Goal: Complete application form: Complete application form

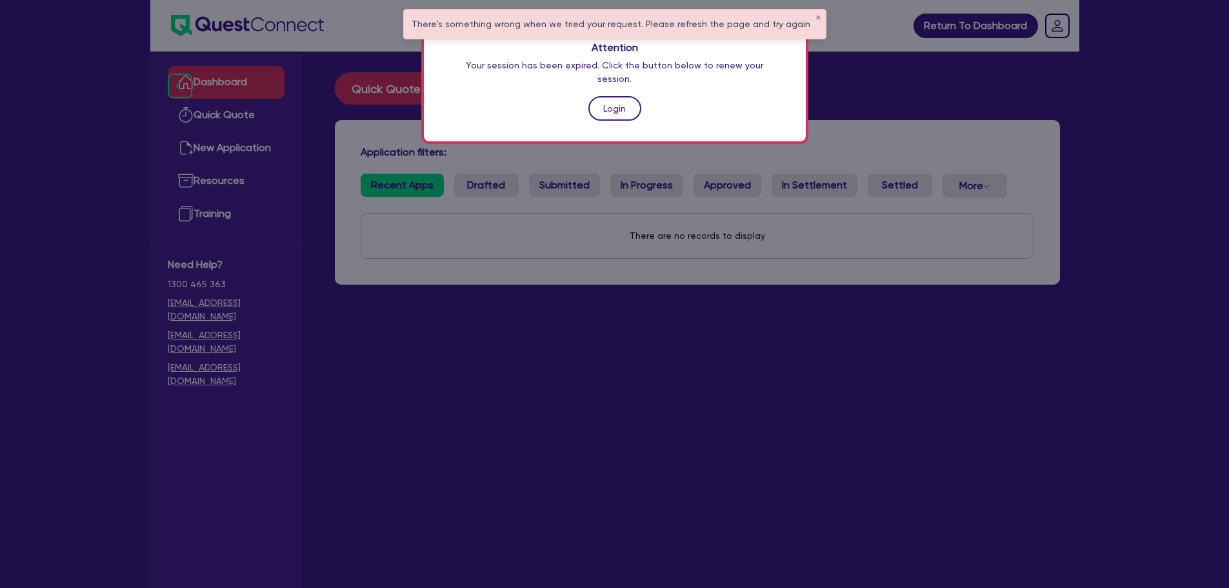
drag, startPoint x: 0, startPoint y: 0, endPoint x: 613, endPoint y: 92, distance: 620.2
click at [613, 96] on link "Login" at bounding box center [614, 108] width 53 height 25
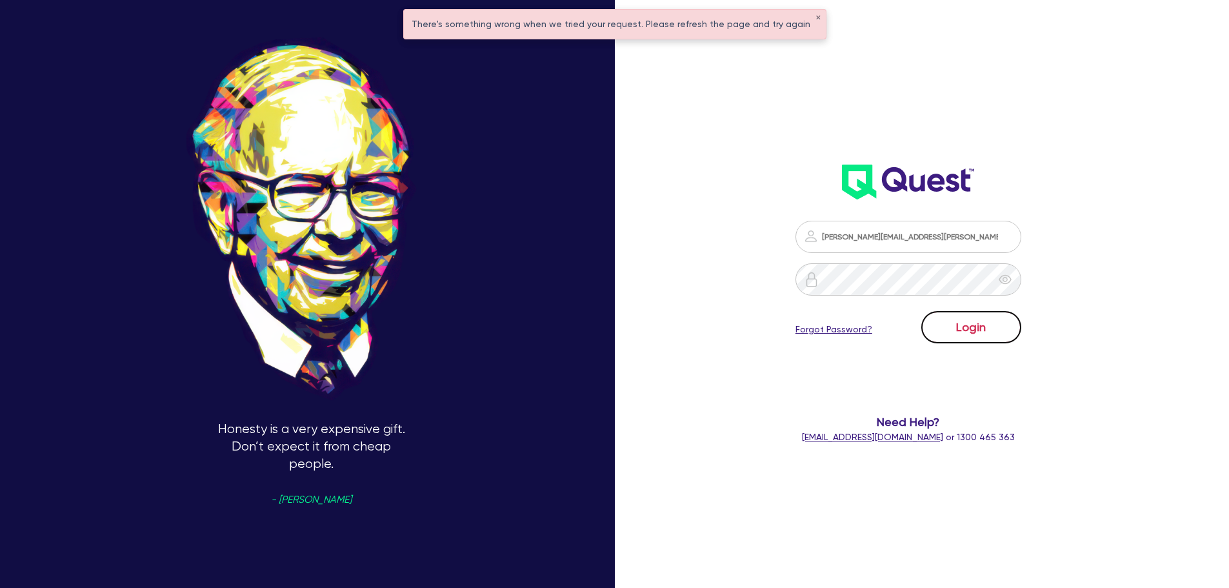
click at [952, 311] on button "Login" at bounding box center [971, 327] width 100 height 32
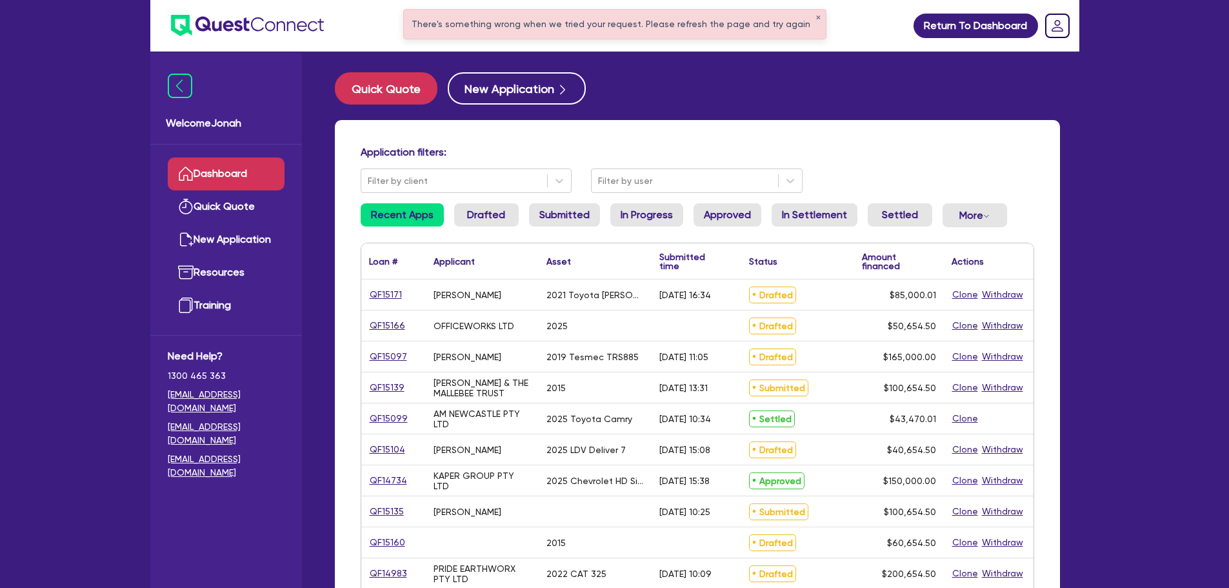
click at [497, 21] on div "There's something wrong when we tried your request. Please refresh the page and…" at bounding box center [615, 24] width 422 height 29
click at [815, 18] on button "✕" at bounding box center [817, 18] width 5 height 6
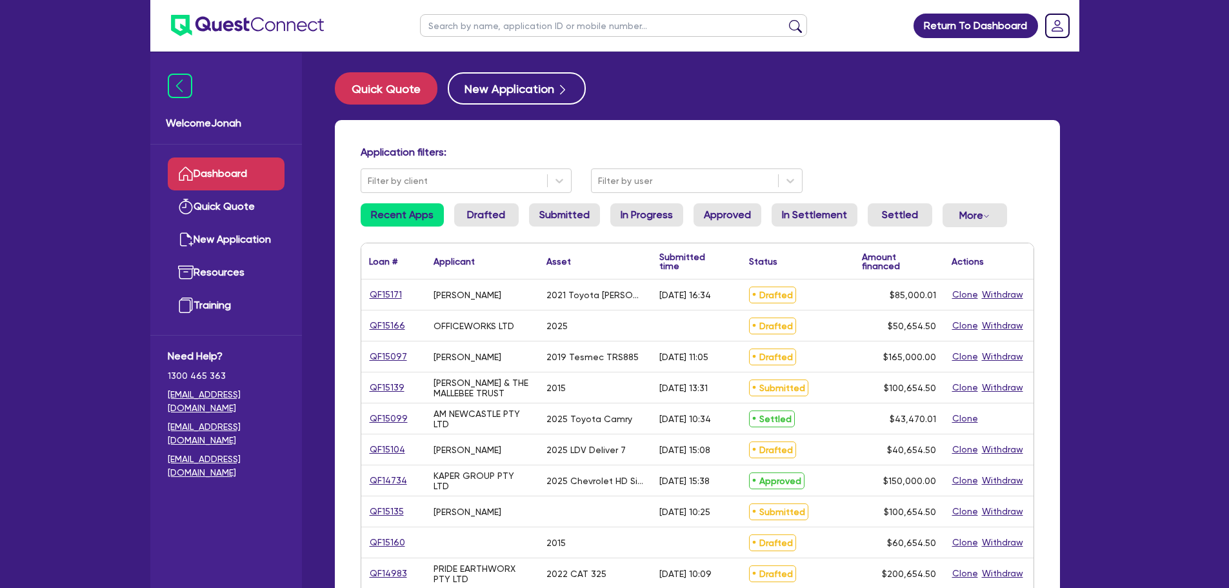
click at [624, 26] on input "text" at bounding box center [613, 25] width 387 height 23
click at [785, 19] on button "submit" at bounding box center [795, 28] width 21 height 18
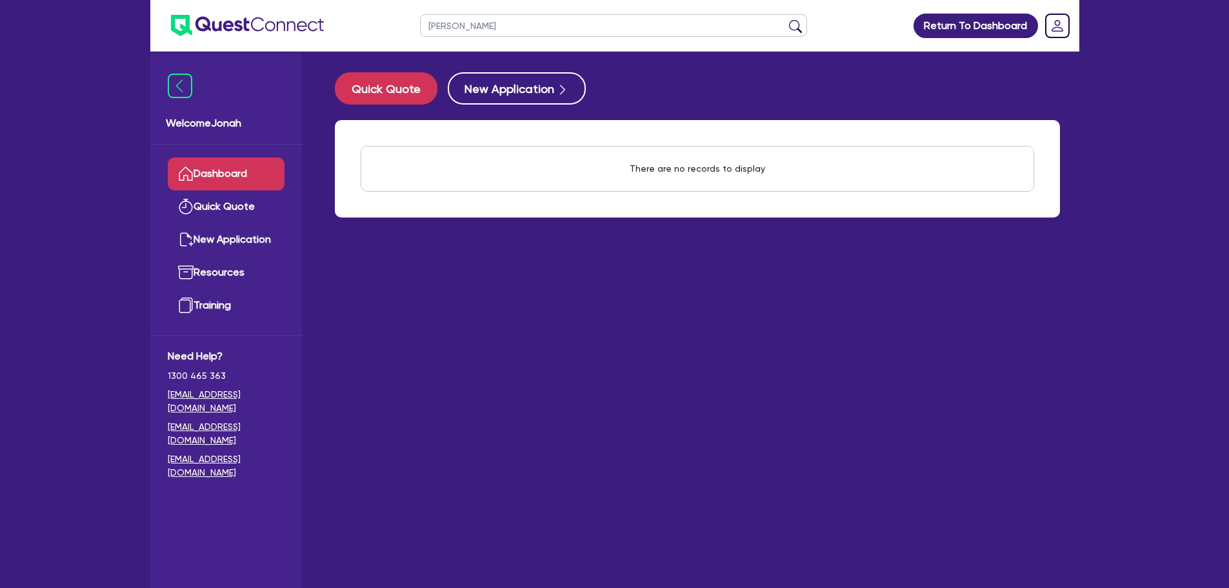
click at [640, 25] on input "[PERSON_NAME]" at bounding box center [613, 25] width 387 height 23
click at [637, 25] on input "[PERSON_NAME]" at bounding box center [613, 25] width 387 height 23
click at [461, 23] on input "[PERSON_NAME]" at bounding box center [613, 25] width 387 height 23
type input "trent"
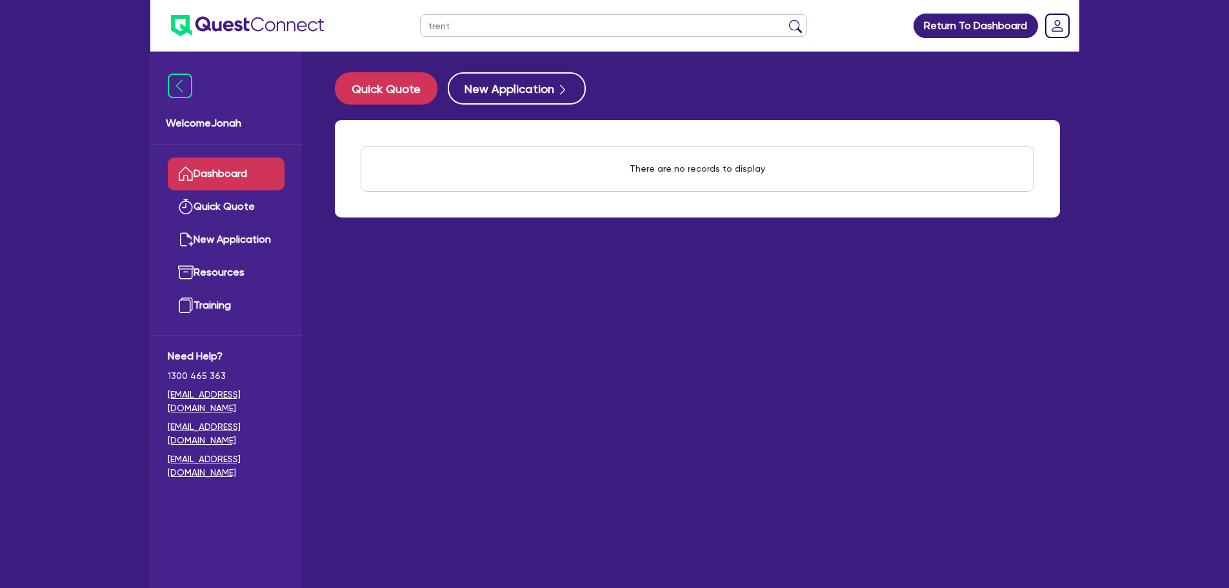
click at [785, 19] on button "submit" at bounding box center [795, 28] width 21 height 18
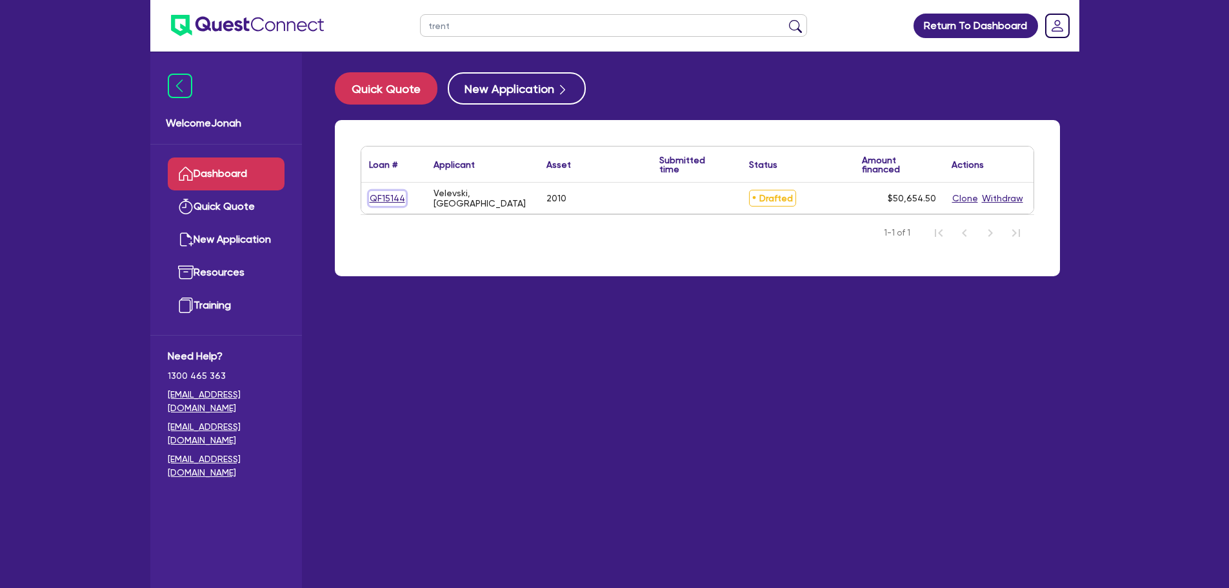
click at [395, 200] on link "QF15144" at bounding box center [387, 198] width 37 height 15
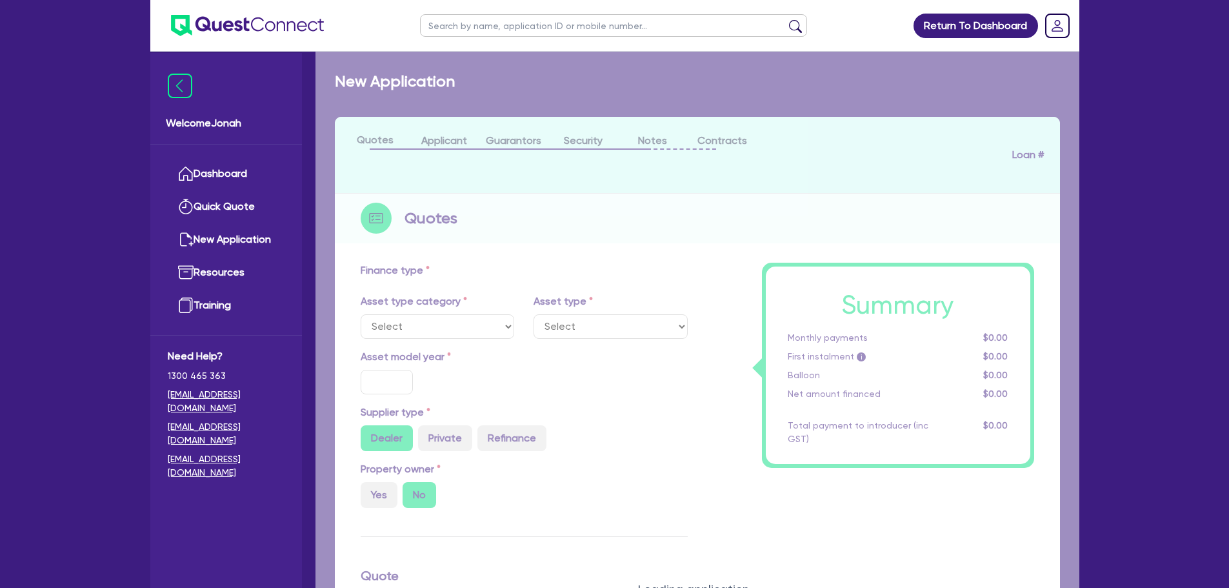
select select "PRIMARY_ASSETS"
type input "2010"
radio input "false"
radio input "true"
type input "50,000"
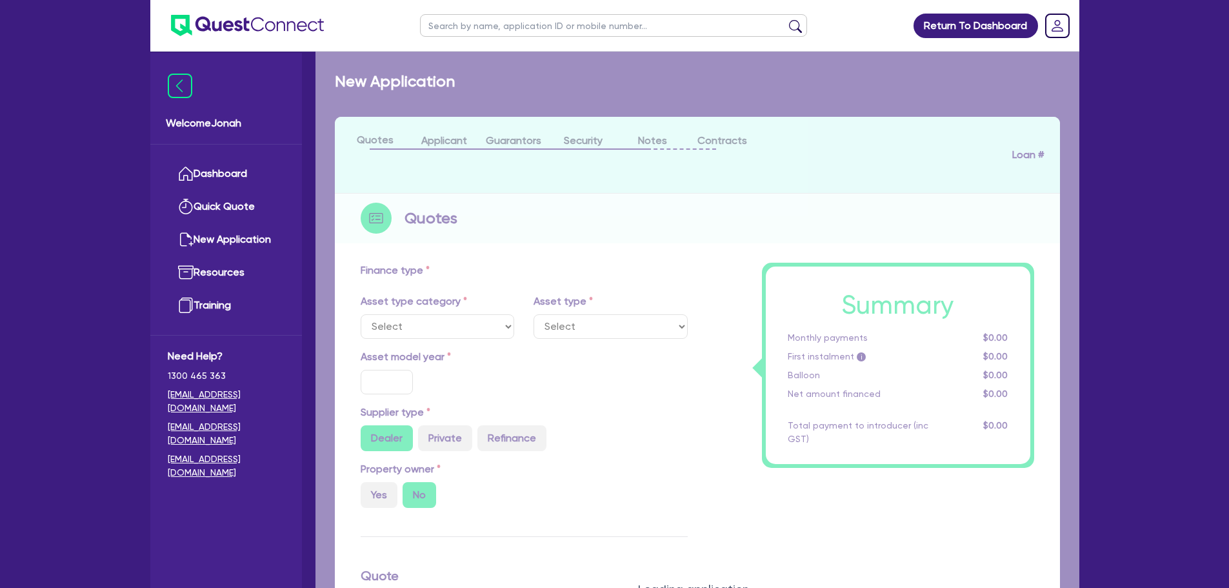
type input "30"
type input "15,000"
type input "8"
select select "HEAVY_TRUCKS"
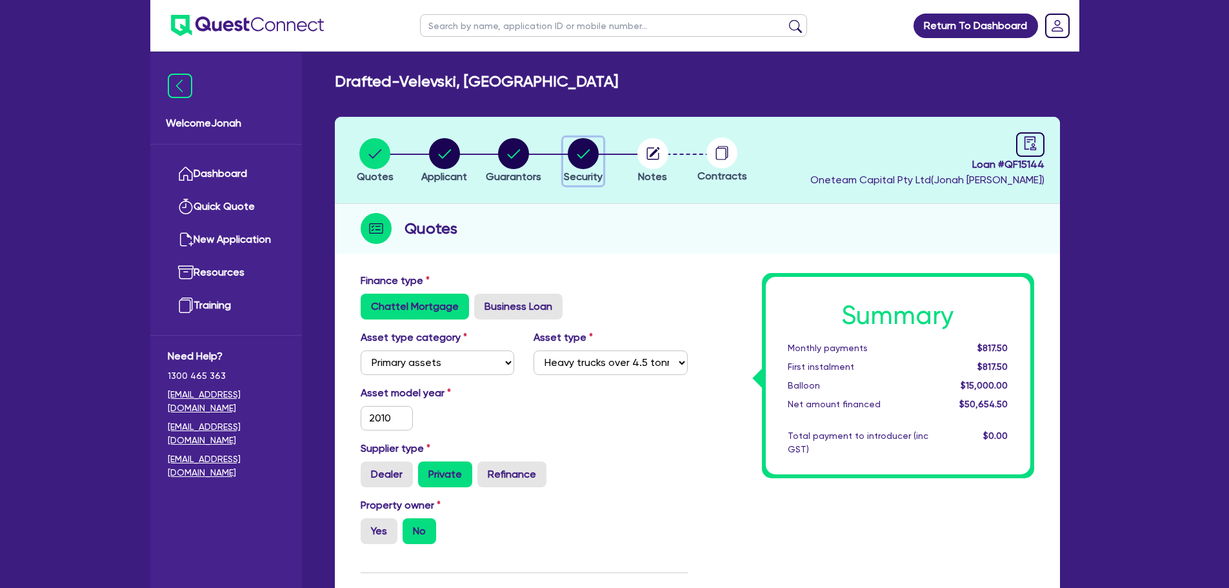
click at [580, 161] on circle "button" at bounding box center [583, 153] width 31 height 31
select select "PRIMARY_ASSETS"
select select "HEAVY_TRUCKS"
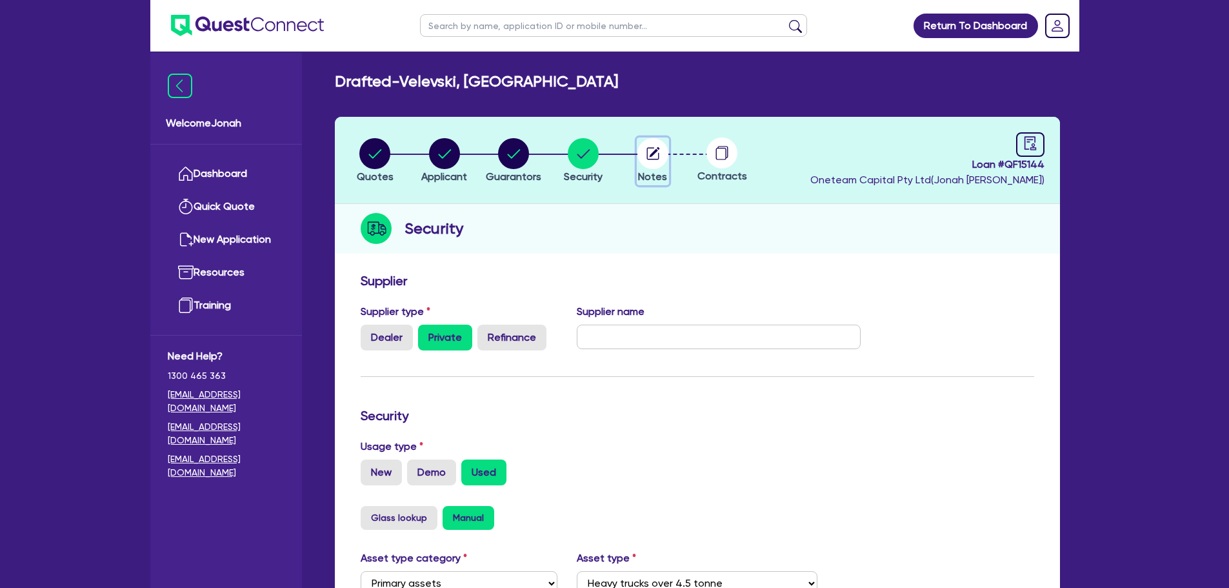
click at [658, 159] on icon "button" at bounding box center [652, 153] width 12 height 12
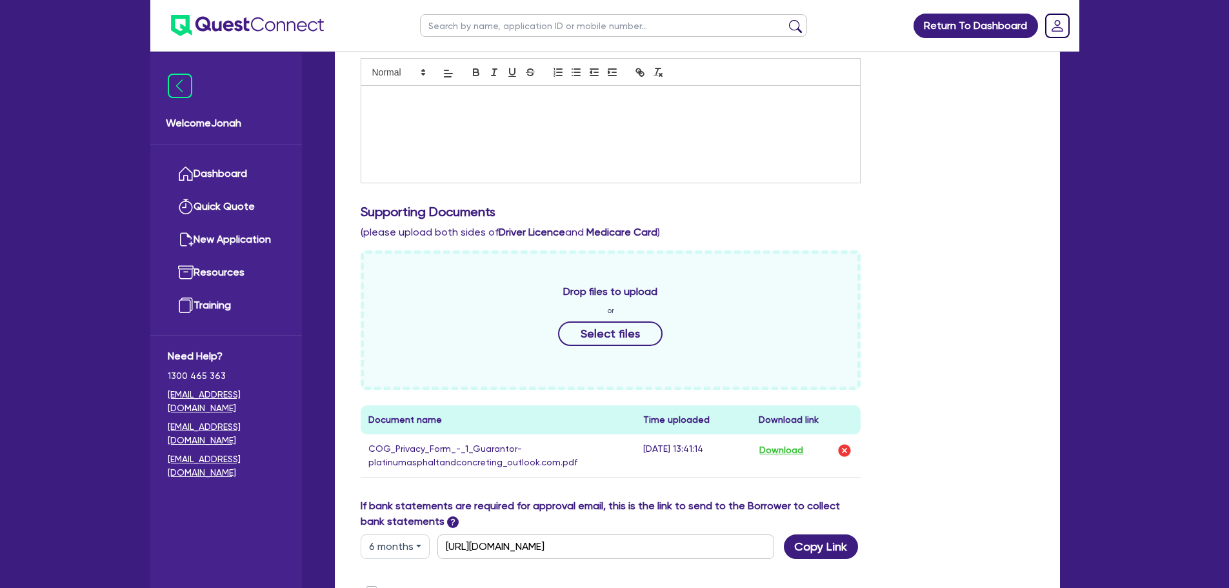
scroll to position [451, 0]
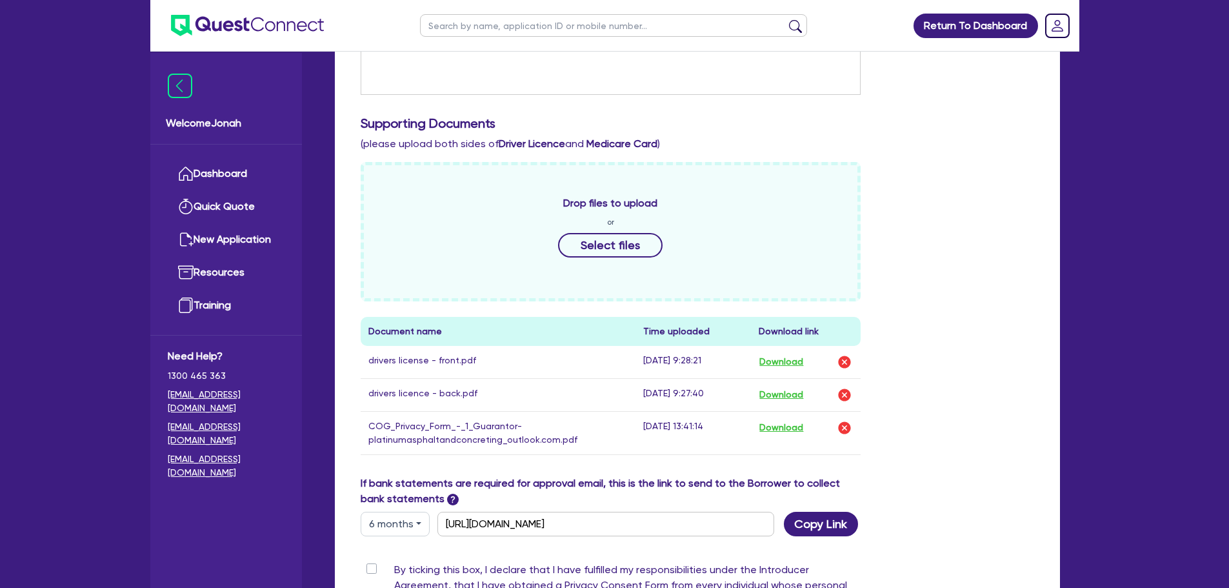
click at [418, 364] on td "drivers license - front.pdf" at bounding box center [498, 362] width 275 height 33
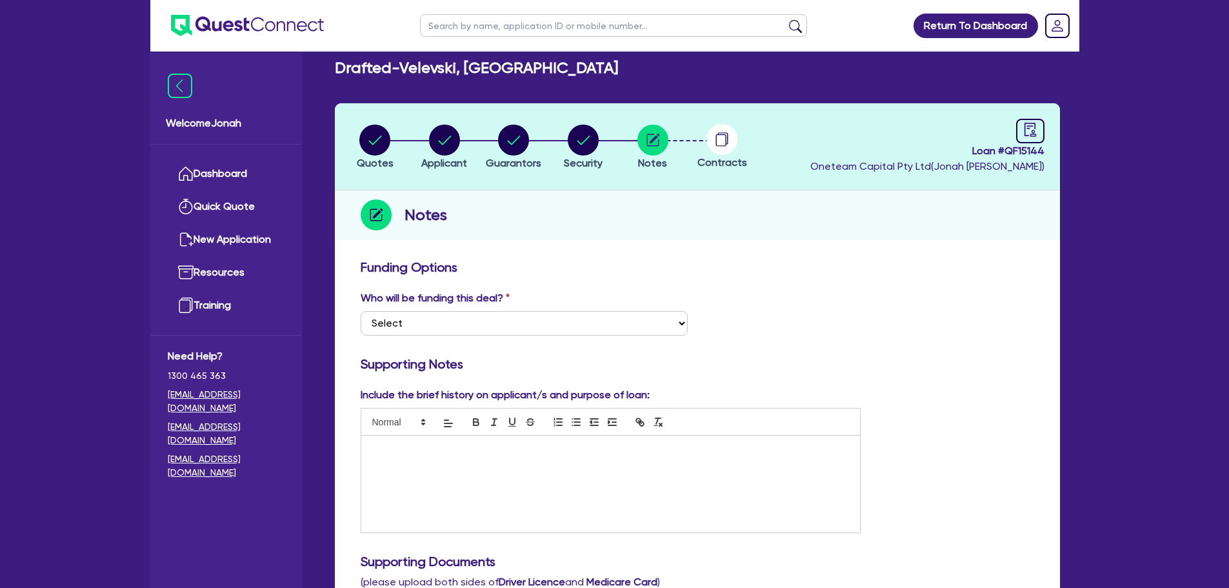
scroll to position [0, 0]
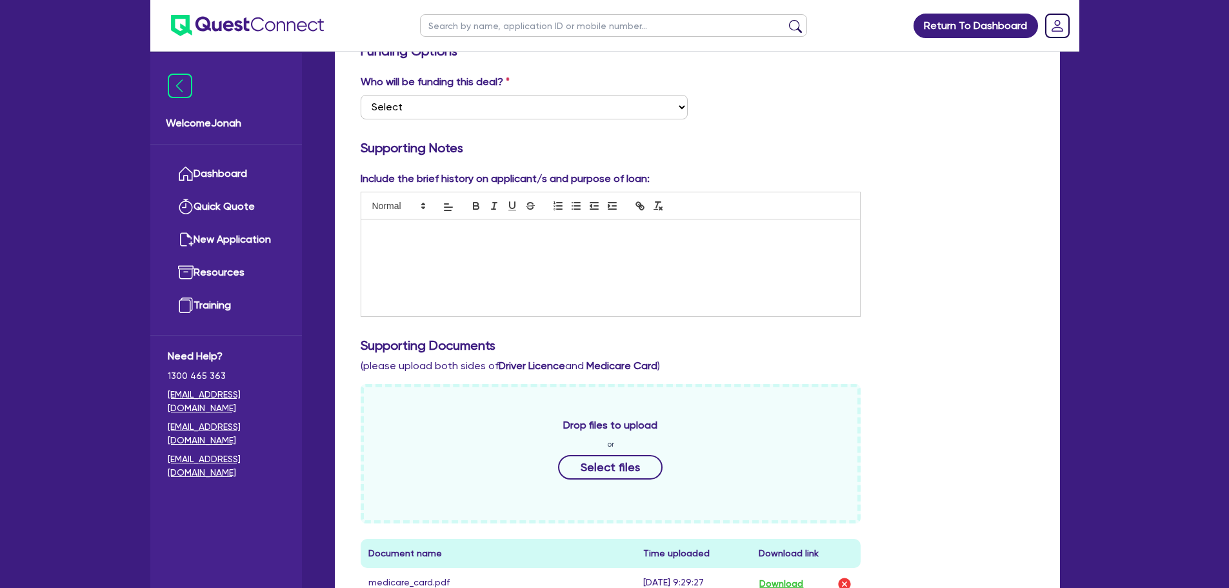
scroll to position [64, 0]
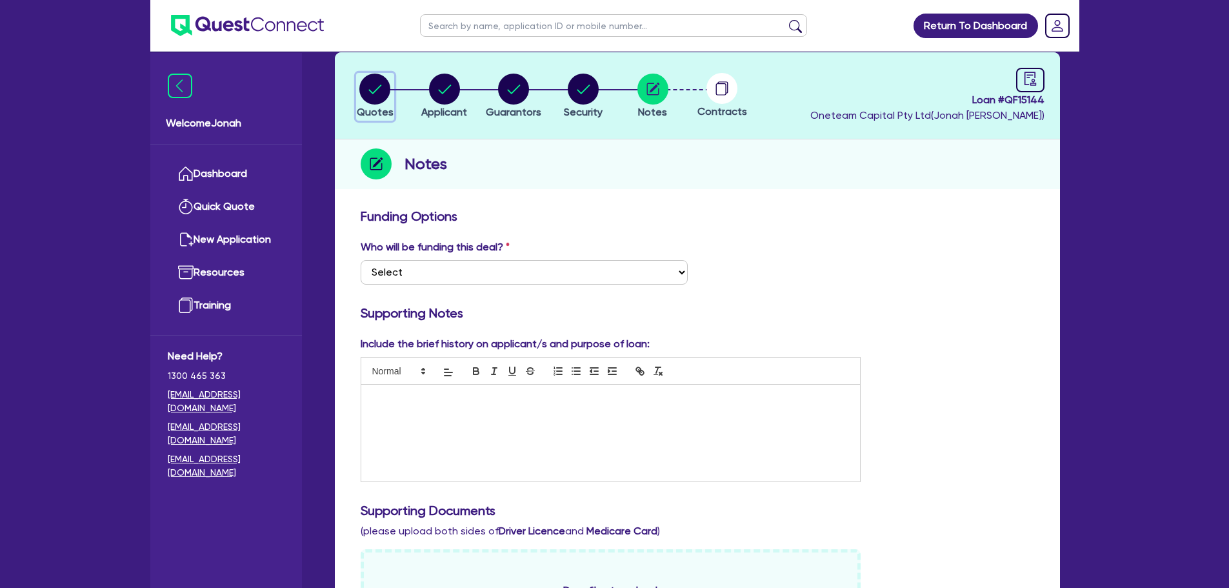
click at [380, 83] on circle "button" at bounding box center [374, 89] width 31 height 31
select select "PRIMARY_ASSETS"
select select "HEAVY_TRUCKS"
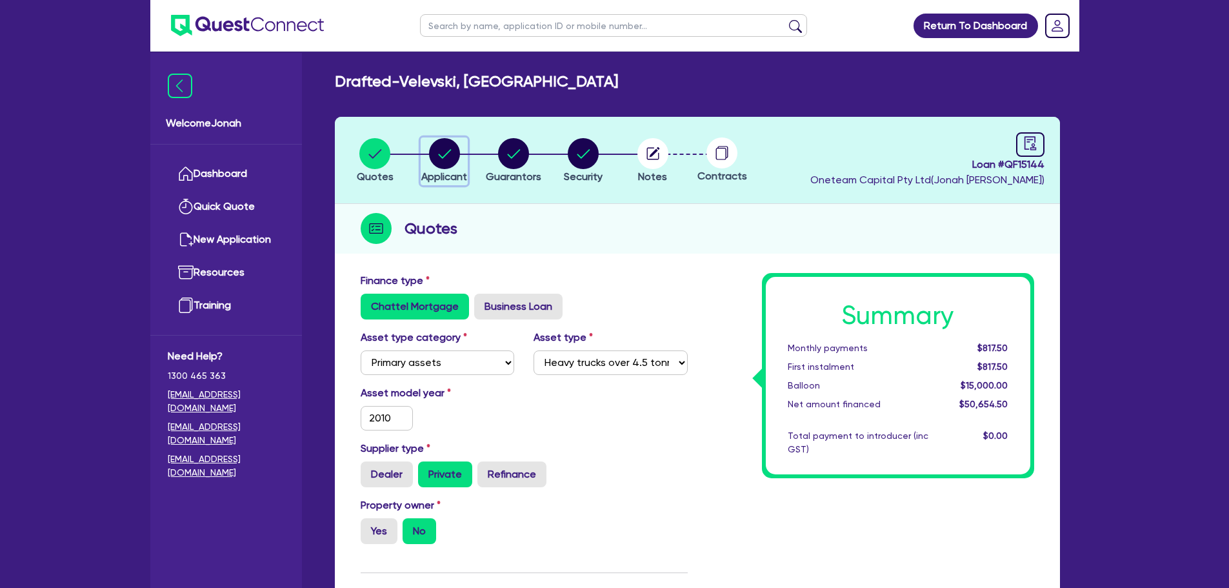
click at [442, 148] on circle "button" at bounding box center [444, 153] width 31 height 31
select select "SOLE_TRADER"
select select "BUILDING_CONSTRUCTION"
select select "TRADES_SERVICES_CONSUMERS"
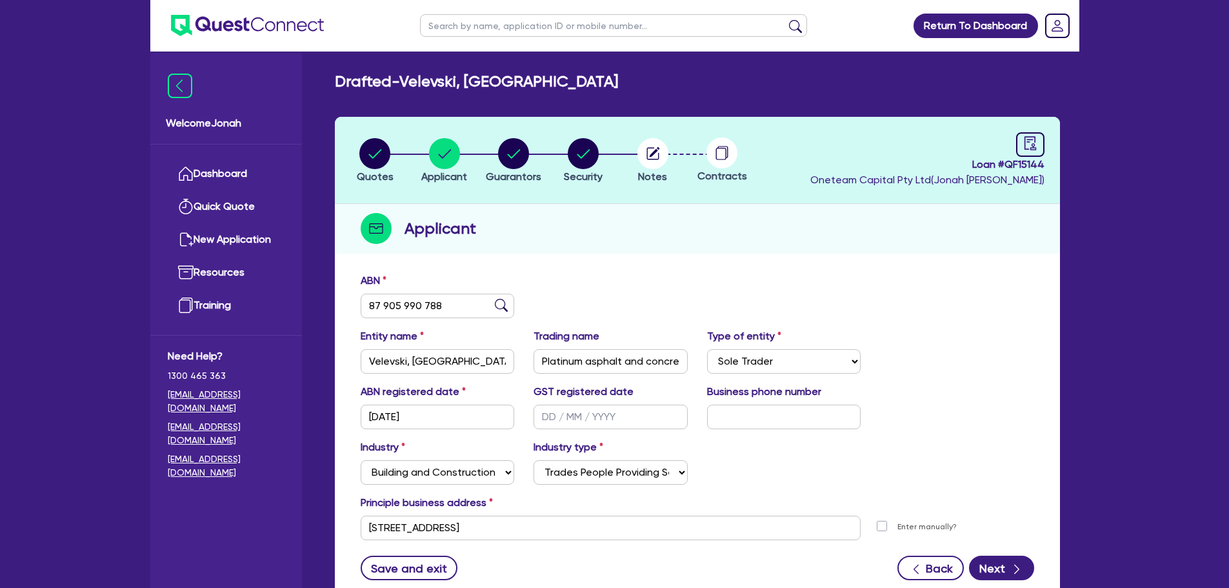
click at [438, 86] on h2 "Drafted - [PERSON_NAME], [GEOGRAPHIC_DATA]" at bounding box center [476, 81] width 283 height 19
copy h2 "Velevski"
click at [509, 146] on circle "button" at bounding box center [513, 153] width 31 height 31
select select "MR"
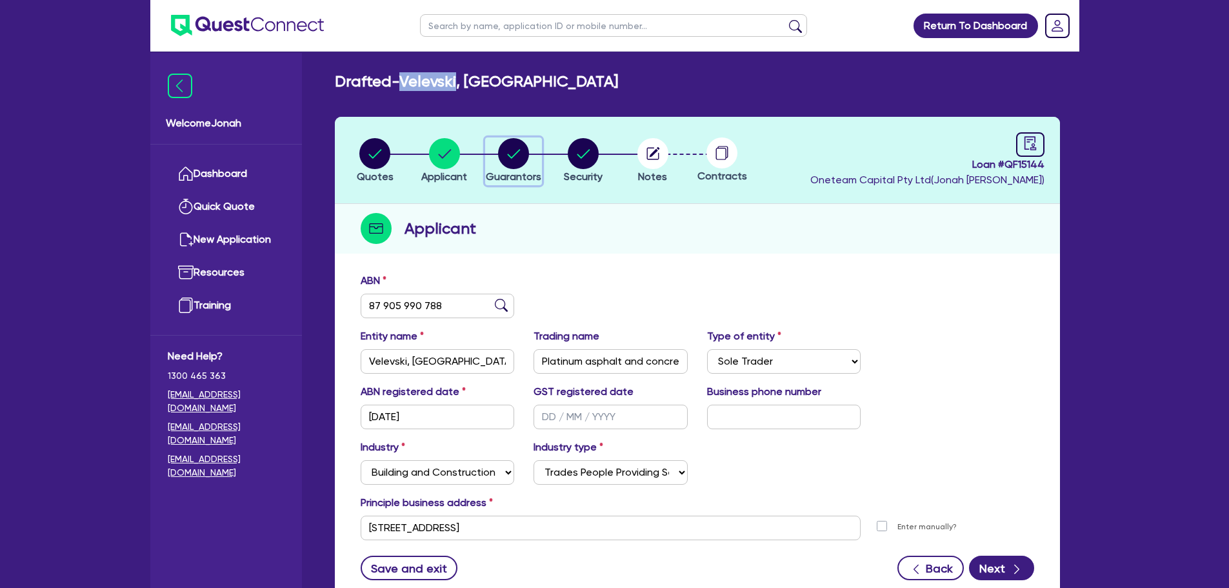
select select "MARRIED"
select select "VEHICLE"
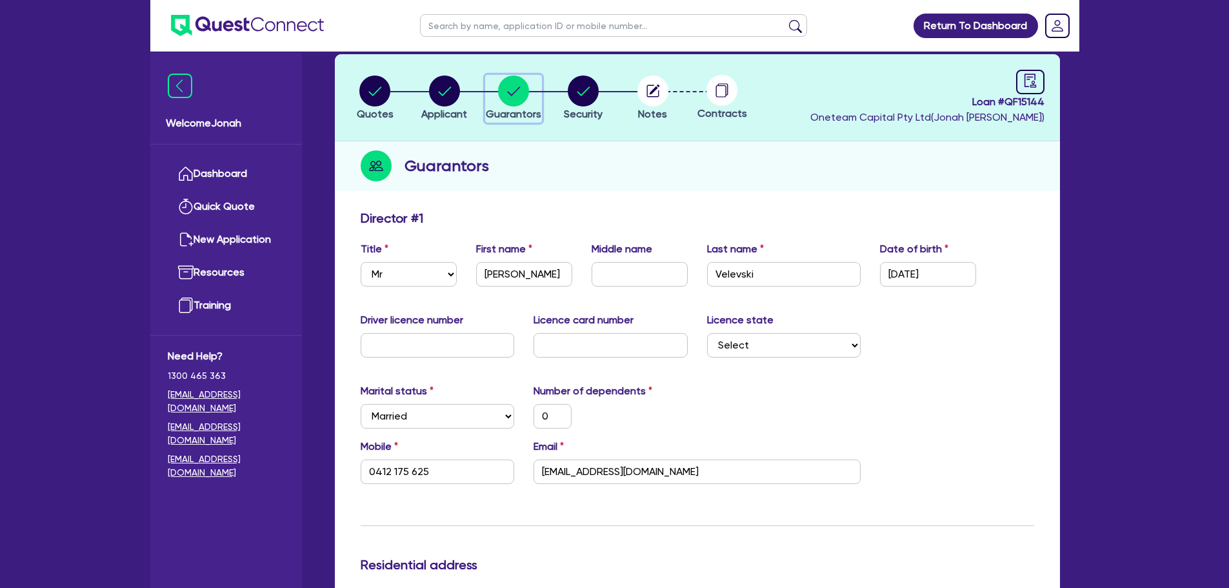
scroll to position [64, 0]
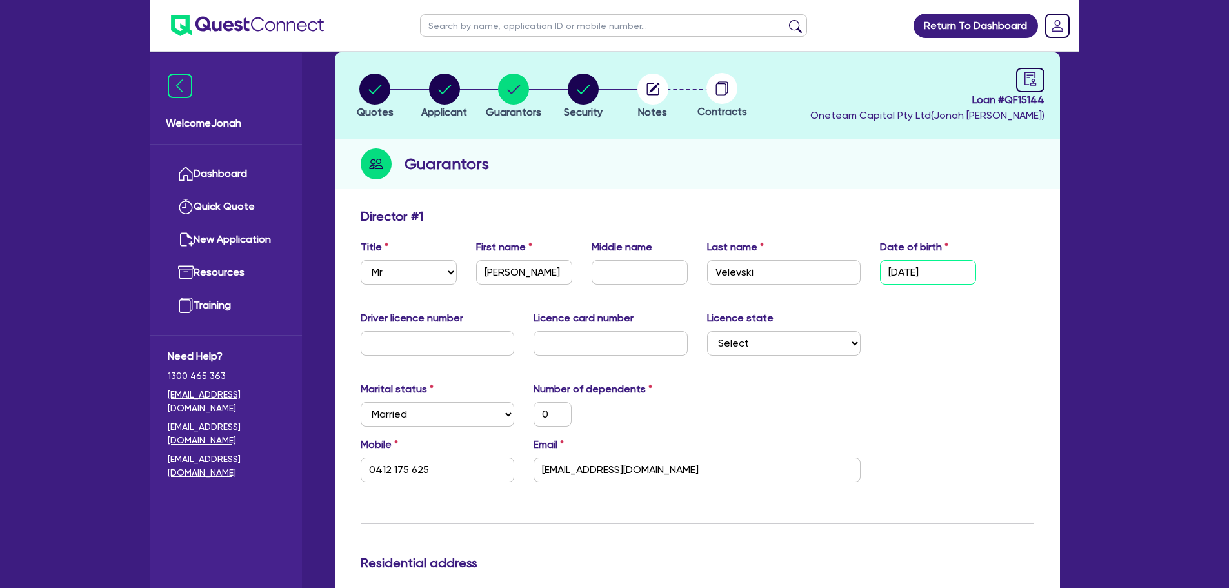
click at [905, 271] on input "[DATE]" at bounding box center [928, 272] width 96 height 25
click at [895, 271] on input "[DATE]" at bounding box center [928, 272] width 96 height 25
click at [895, 272] on input "[DATE]" at bounding box center [928, 272] width 96 height 25
type input "11/01/999"
type input "0"
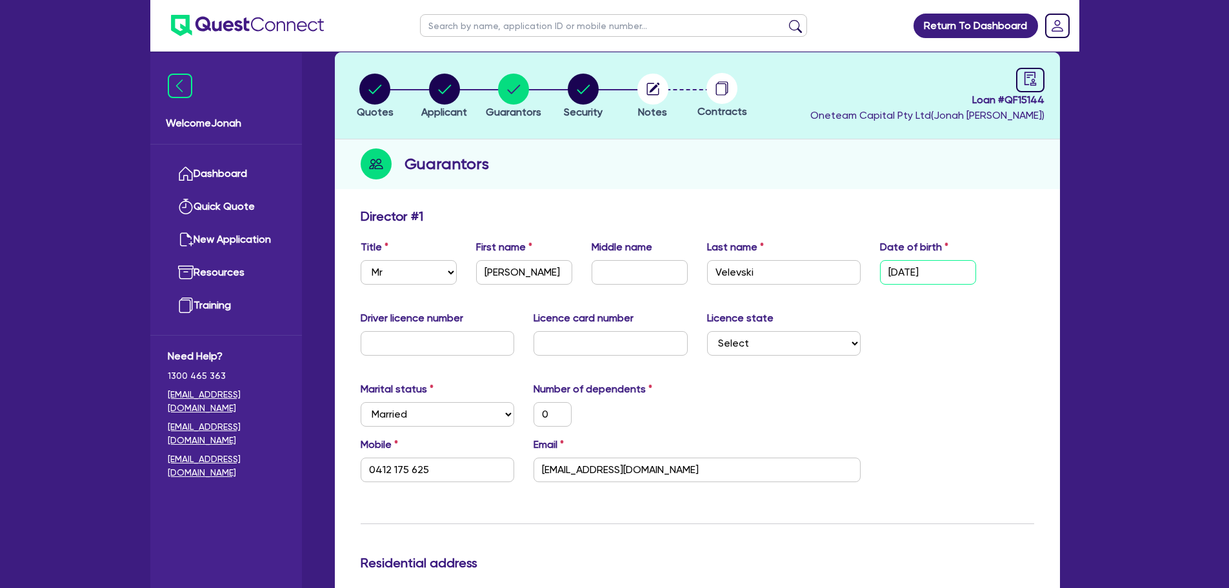
type input "0412 175 625"
type input "20,000"
type input "[DATE]"
type input "0"
type input "0412 175 625"
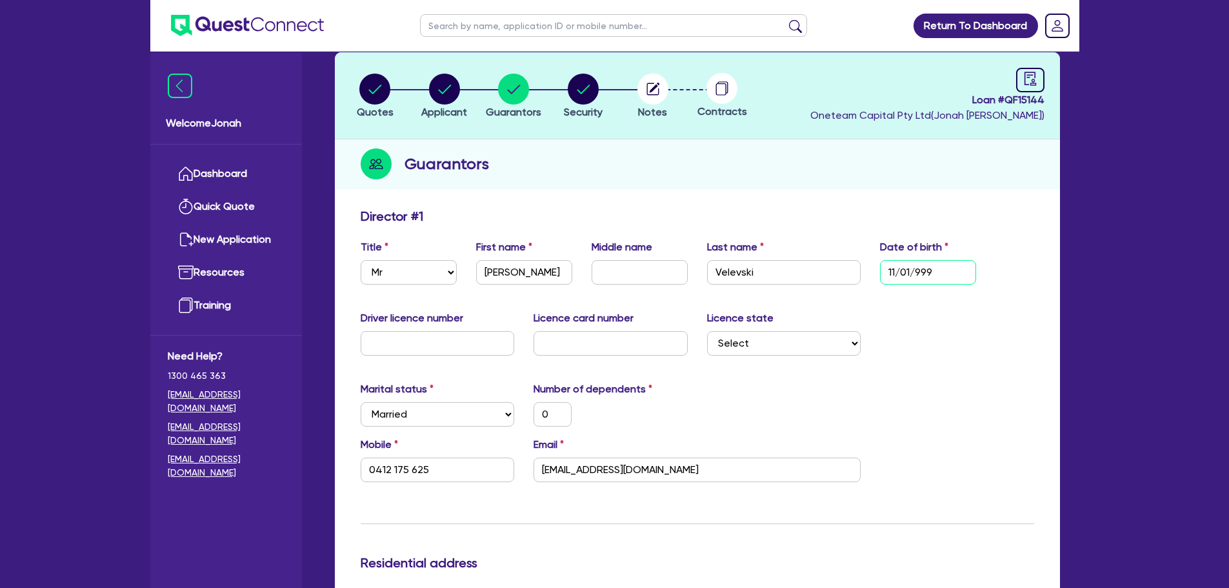
type input "20,000"
type input "16/11/999"
type input "0"
type input "0412 175 625"
type input "20,000"
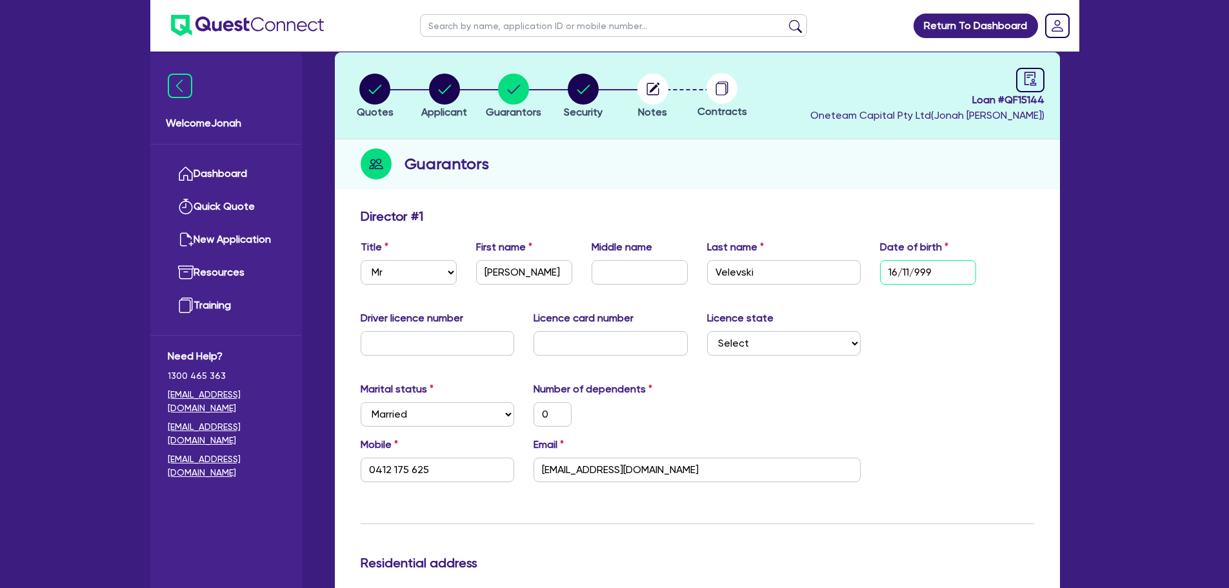
type input "[DATE]"
type input "0"
type input "0412 175 625"
type input "20,000"
type input "16/11/199"
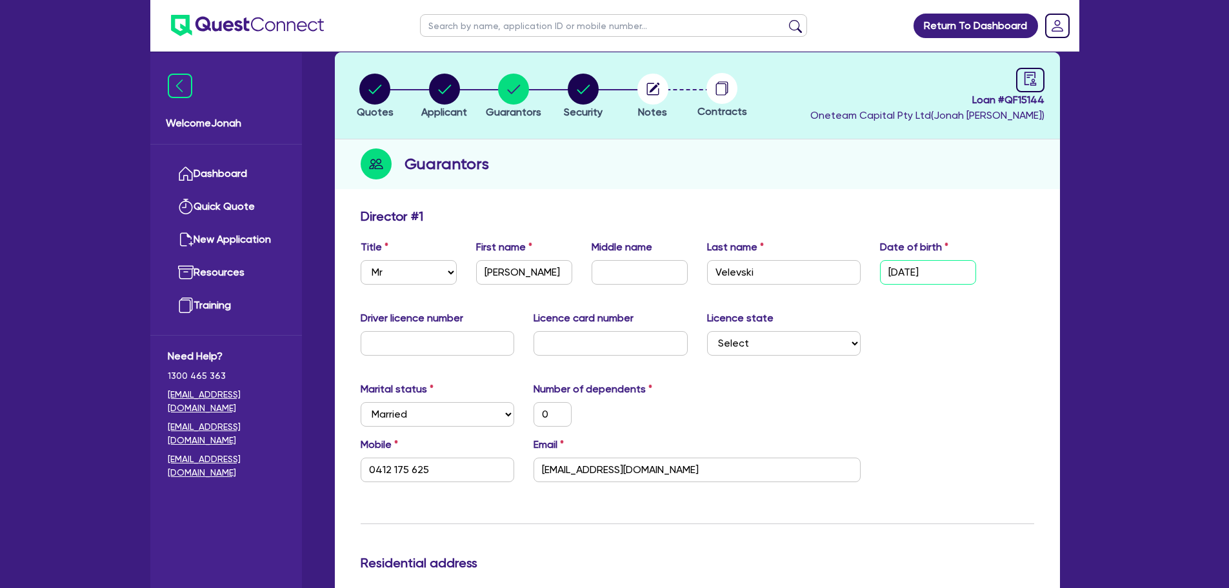
type input "0"
type input "0412 175 625"
type input "20,000"
type input "[DATE]"
type input "0"
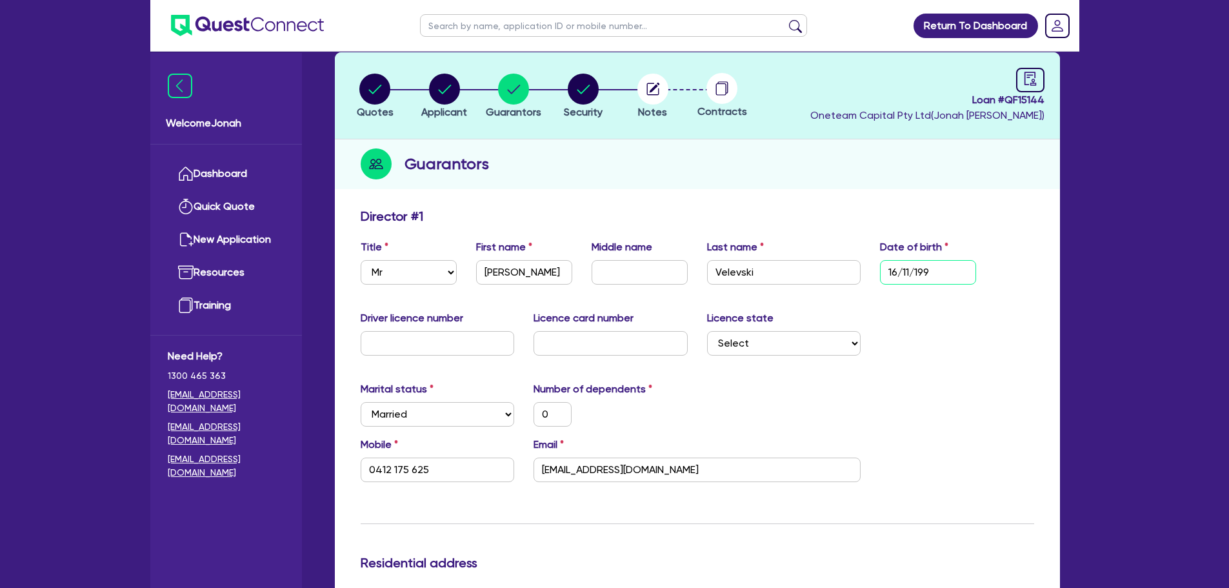
type input "0412 175 625"
type input "20,000"
type input "[DATE]"
click at [477, 342] on input "text" at bounding box center [438, 343] width 154 height 25
type input "0"
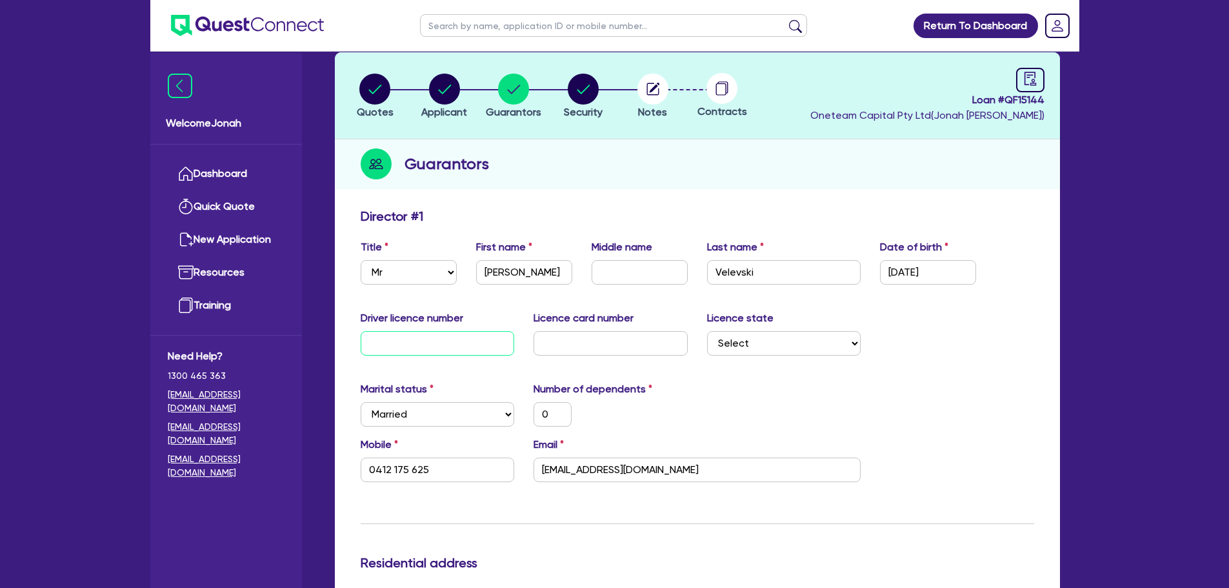
type input "0"
type input "0412 175 625"
type input "20,000"
type input "09"
type input "0"
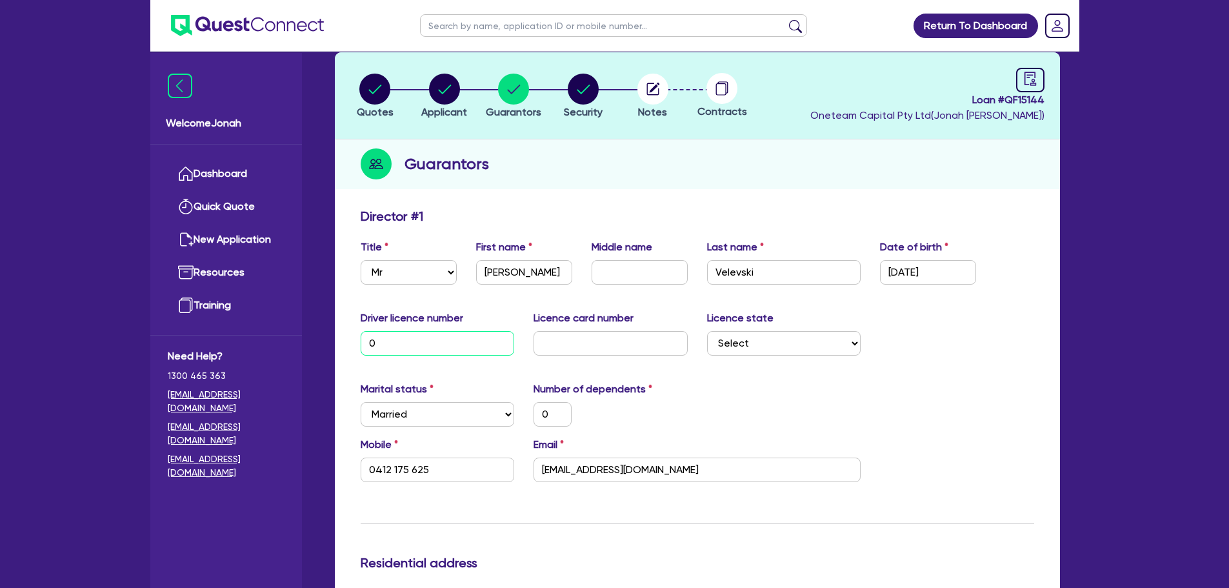
type input "0412 175 625"
type input "20,000"
type input "097"
type input "0"
type input "0412 175 625"
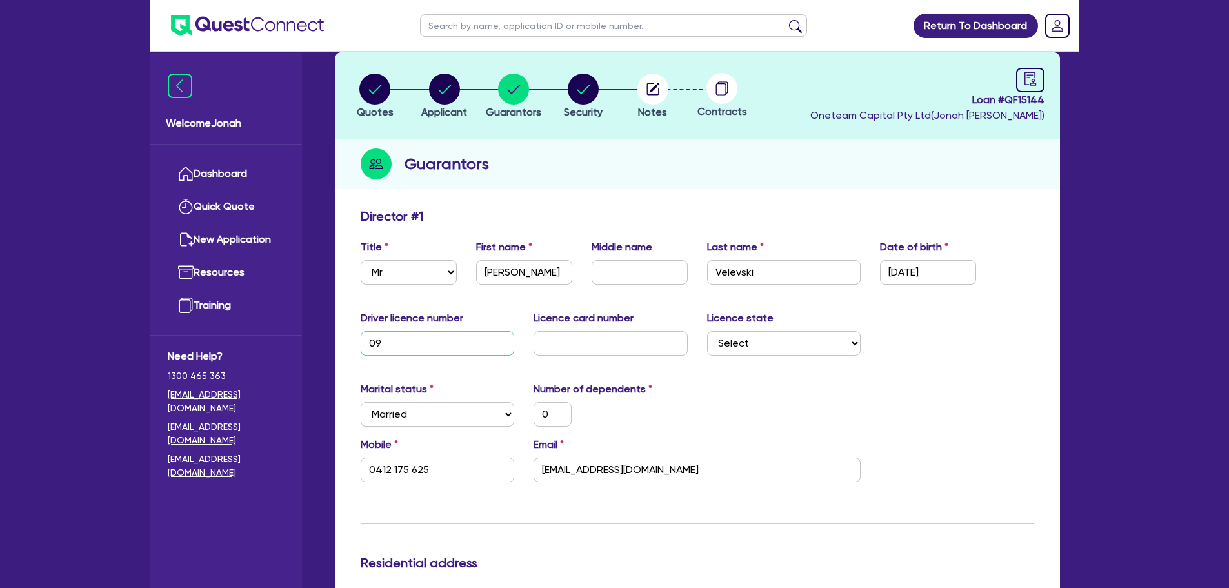
type input "20,000"
type input "0970"
type input "0"
type input "0412 175 625"
type input "20,000"
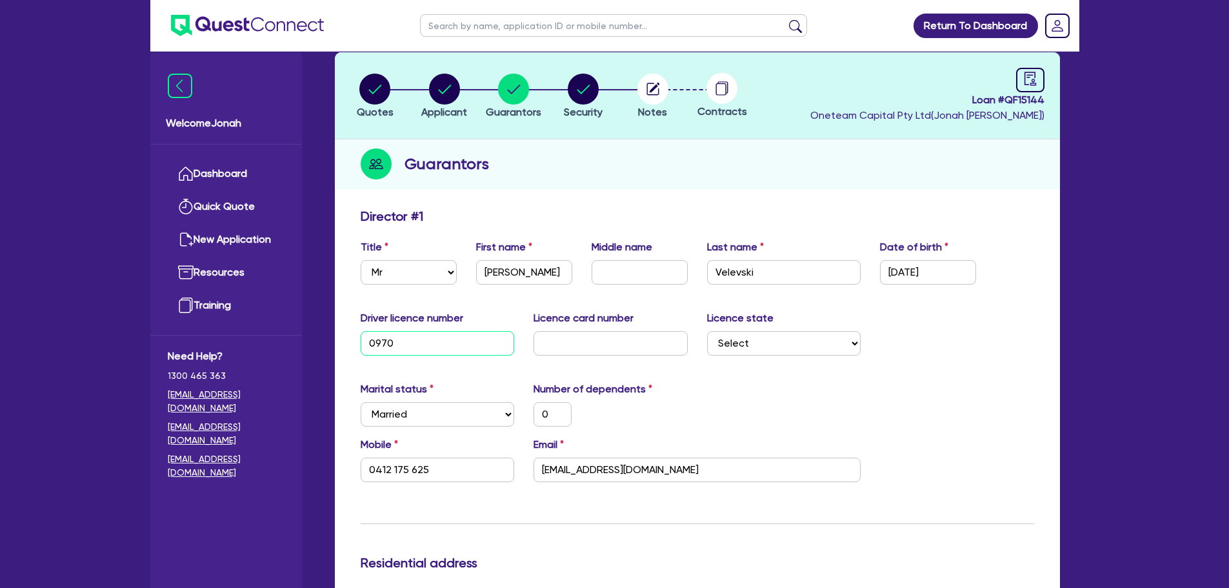
type input "09703"
type input "0"
type input "0412 175 625"
type input "20,000"
type input "097037"
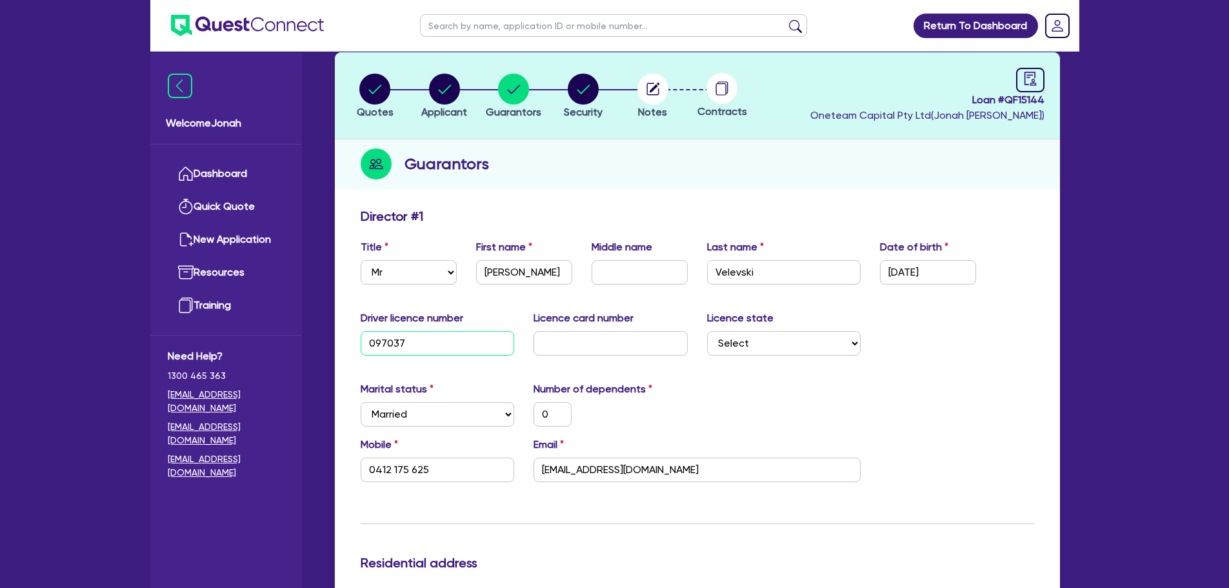
type input "0"
type input "0412 175 625"
type input "20,000"
type input "0970379"
type input "0"
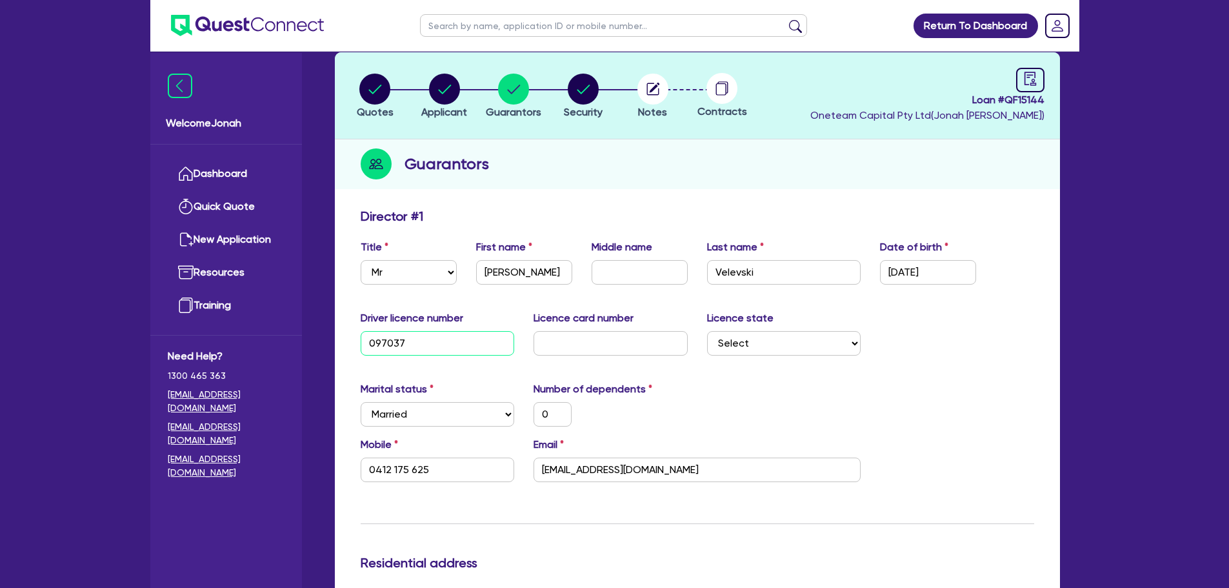
type input "0412 175 625"
type input "20,000"
type input "09703792"
type input "0"
type input "0412 175 625"
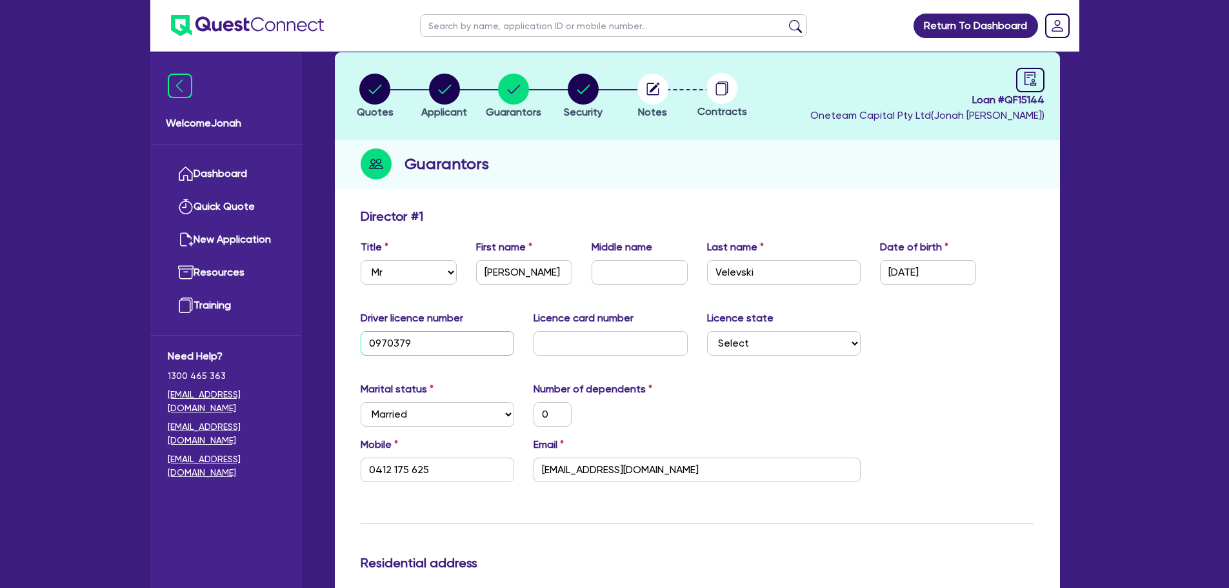
type input "20,000"
type input "097037929"
type input "0"
type input "0412 175 625"
type input "20,000"
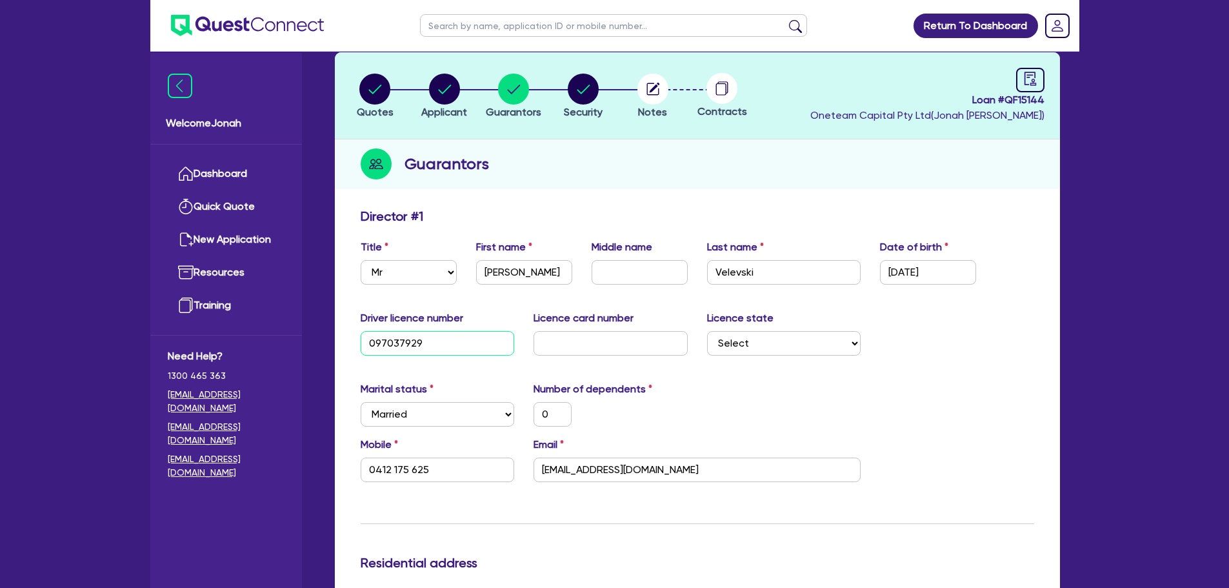
type input "097037929"
click at [597, 337] on input "text" at bounding box center [610, 343] width 154 height 25
type input "1"
type input "0"
type input "0412 175 625"
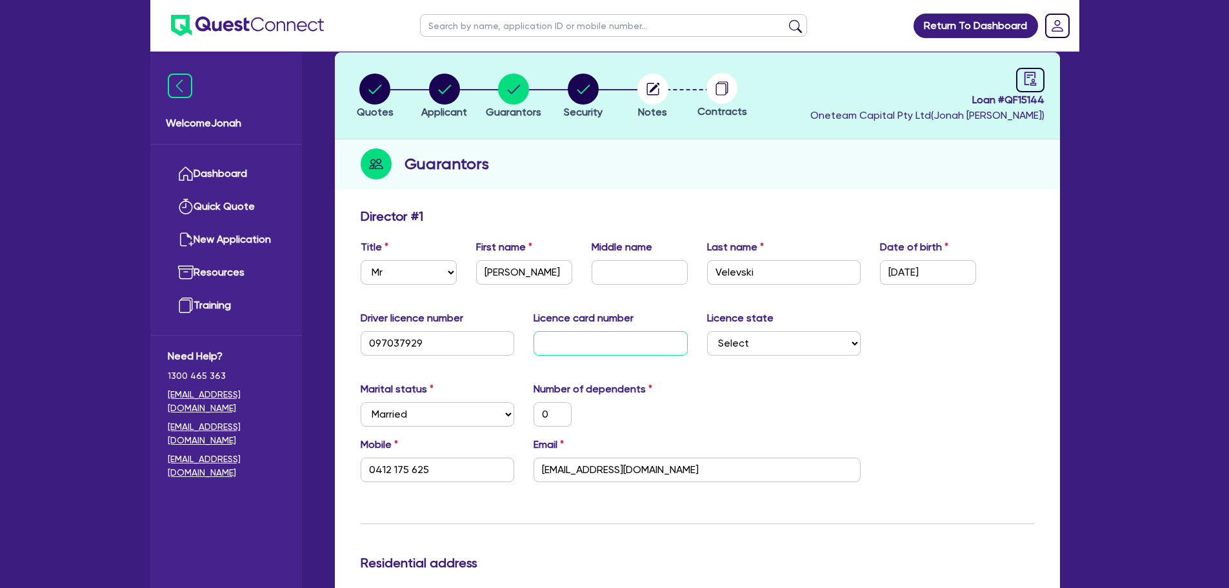
type input "20,000"
type input "16"
type input "0"
type input "0412 175 625"
type input "20,000"
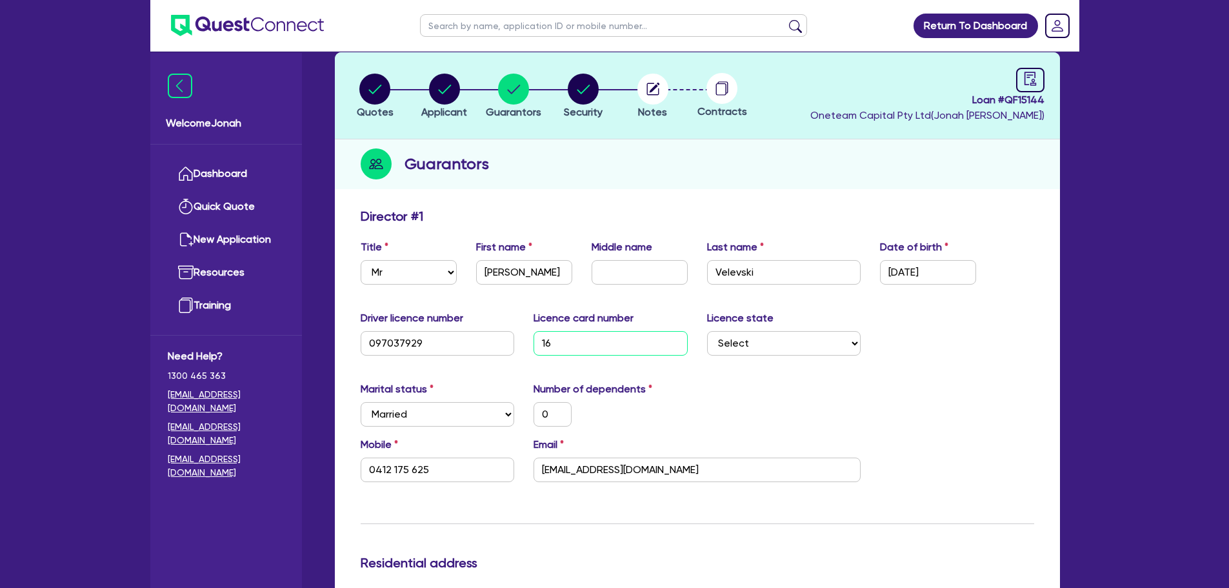
type input "161"
type input "0"
type input "0412 175 625"
type input "20,000"
type input "1611"
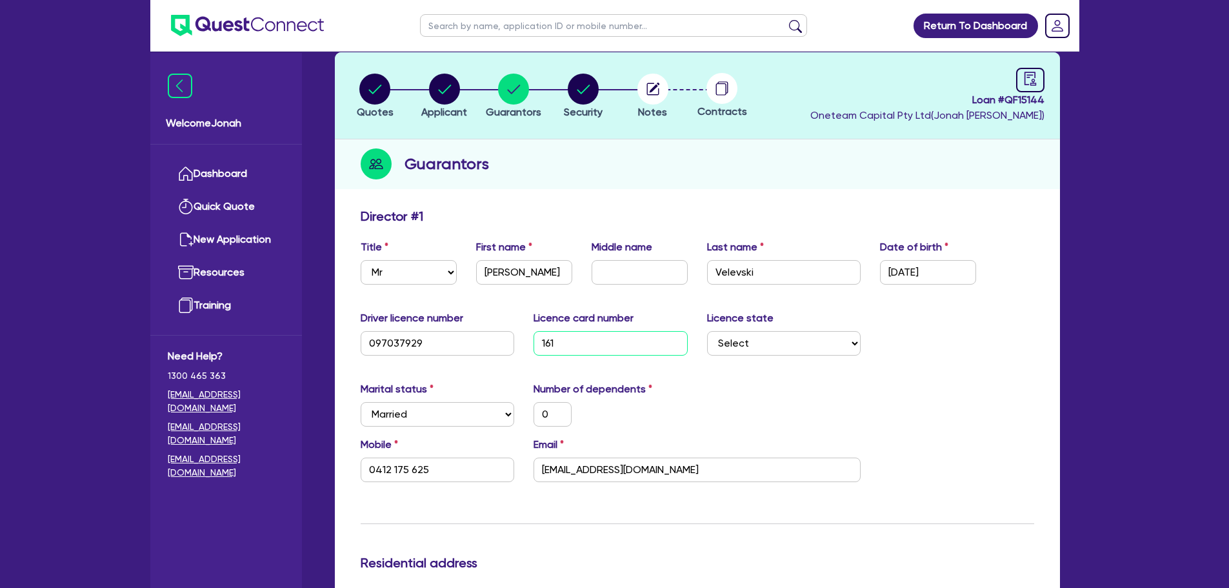
type input "0"
type input "0412 175 625"
type input "20,000"
type input "16111"
type input "0"
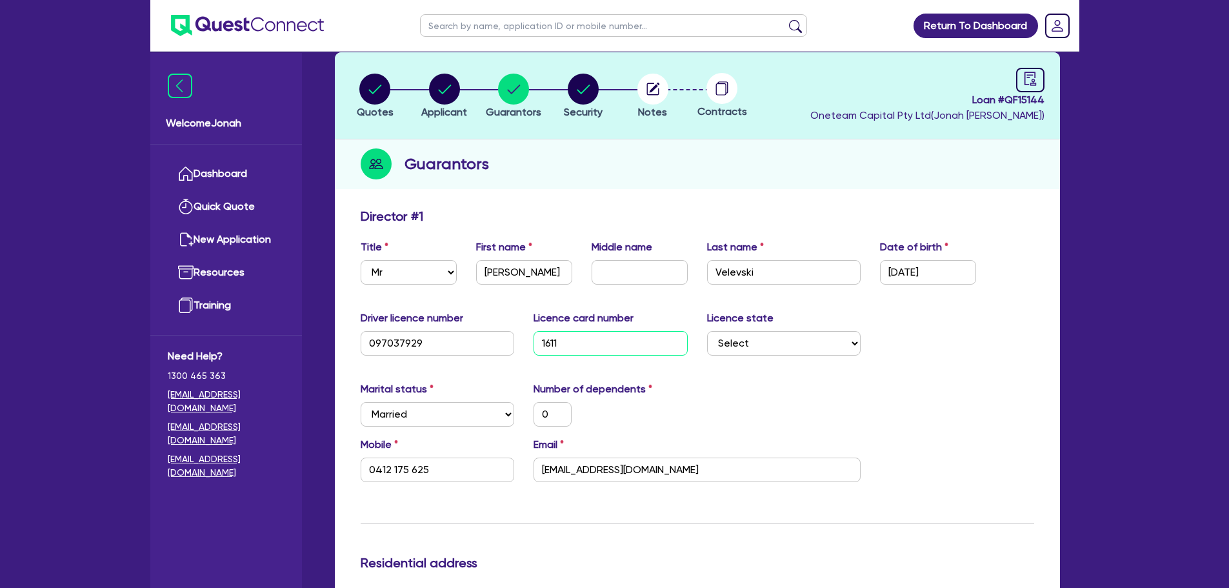
type input "0412 175 625"
type input "20,000"
type input "161118"
type input "0"
type input "0412 175 625"
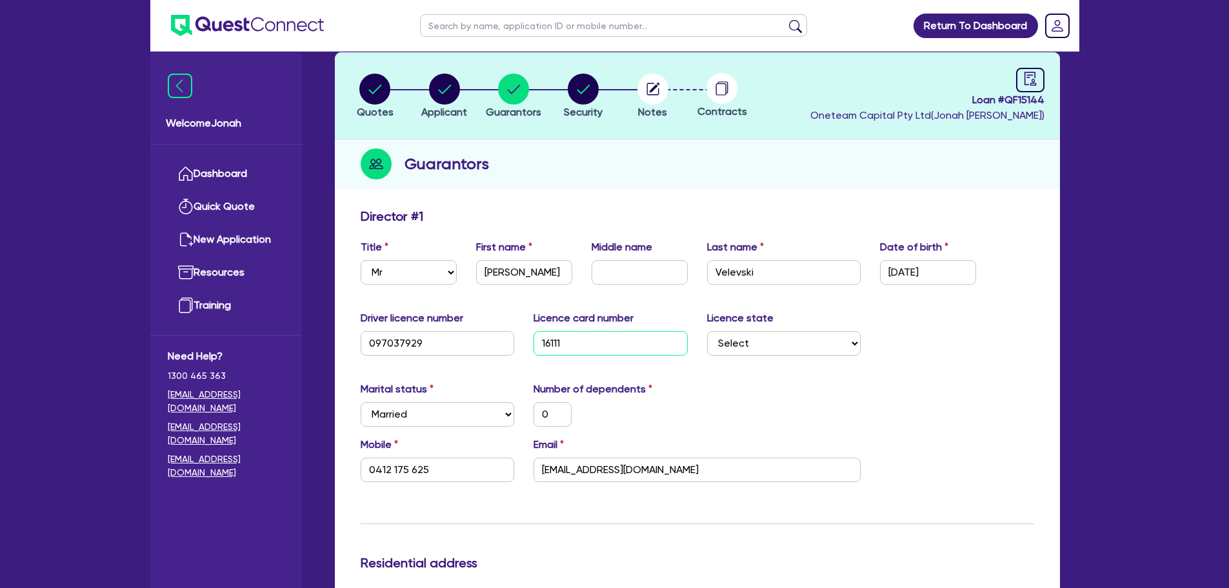
type input "20,000"
type input "1611188"
type input "0"
type input "0412 175 625"
type input "20,000"
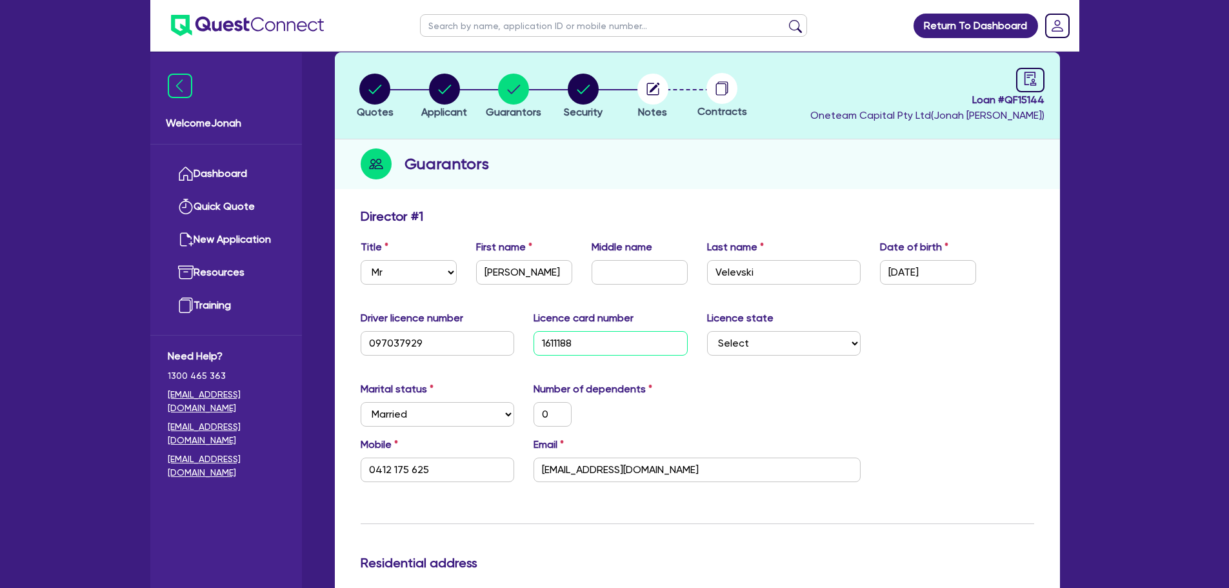
type input "16111882"
type input "0"
type input "0412 175 625"
type input "20,000"
click at [648, 335] on input "16111882" at bounding box center [610, 343] width 154 height 25
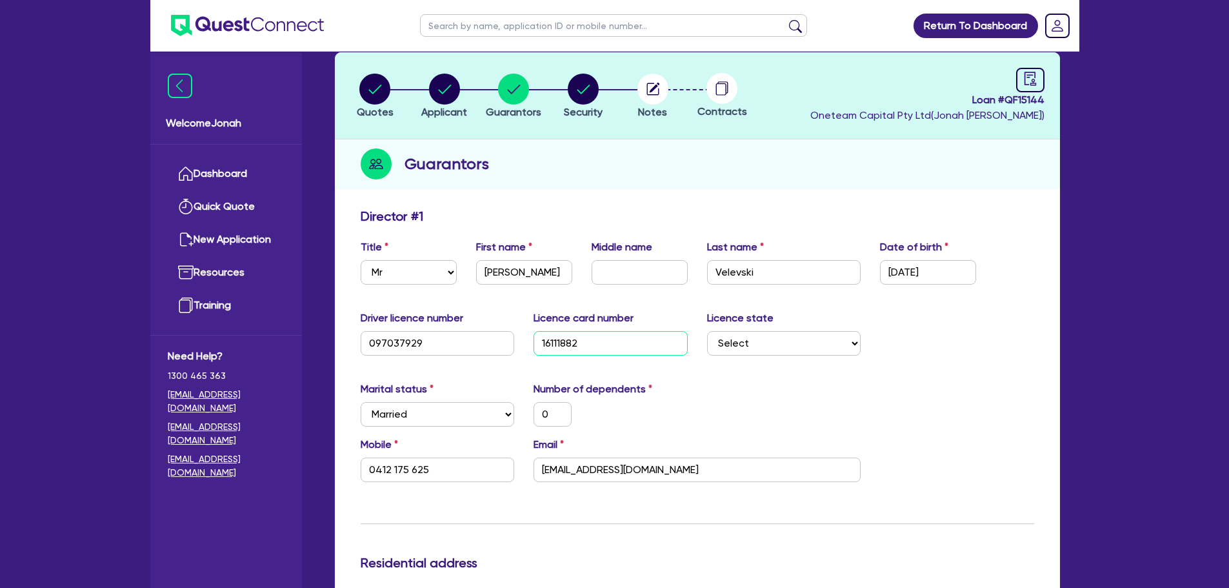
click at [648, 335] on input "16111882" at bounding box center [610, 343] width 154 height 25
type input "P"
type input "0"
type input "0412 175 625"
type input "20,000"
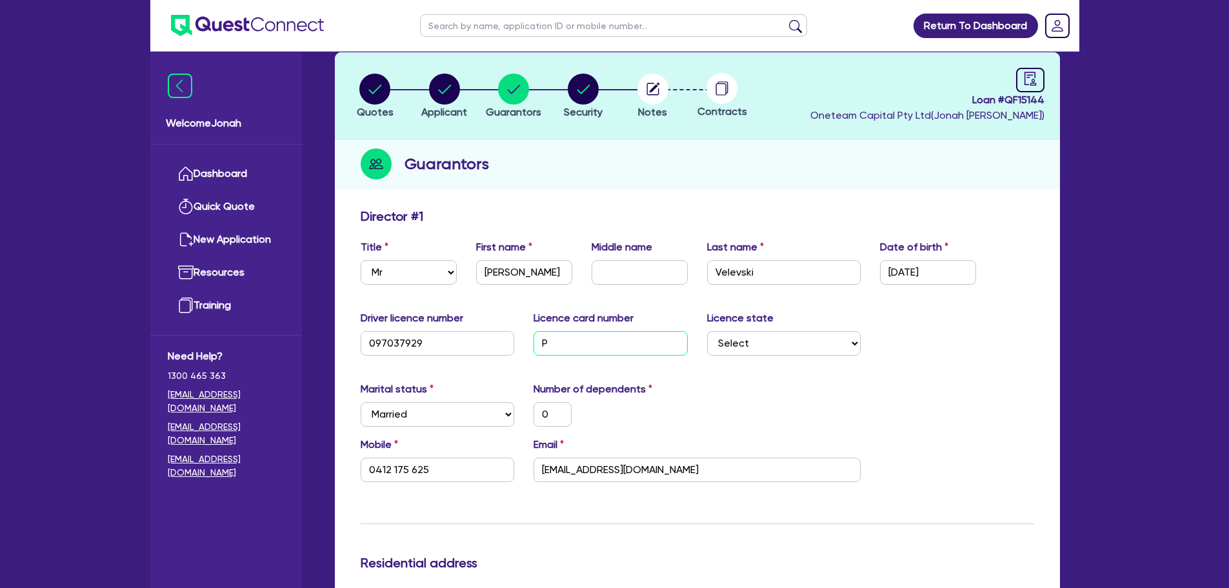
type input "P1"
type input "0"
type input "0412 175 625"
type input "20,000"
type input "P17"
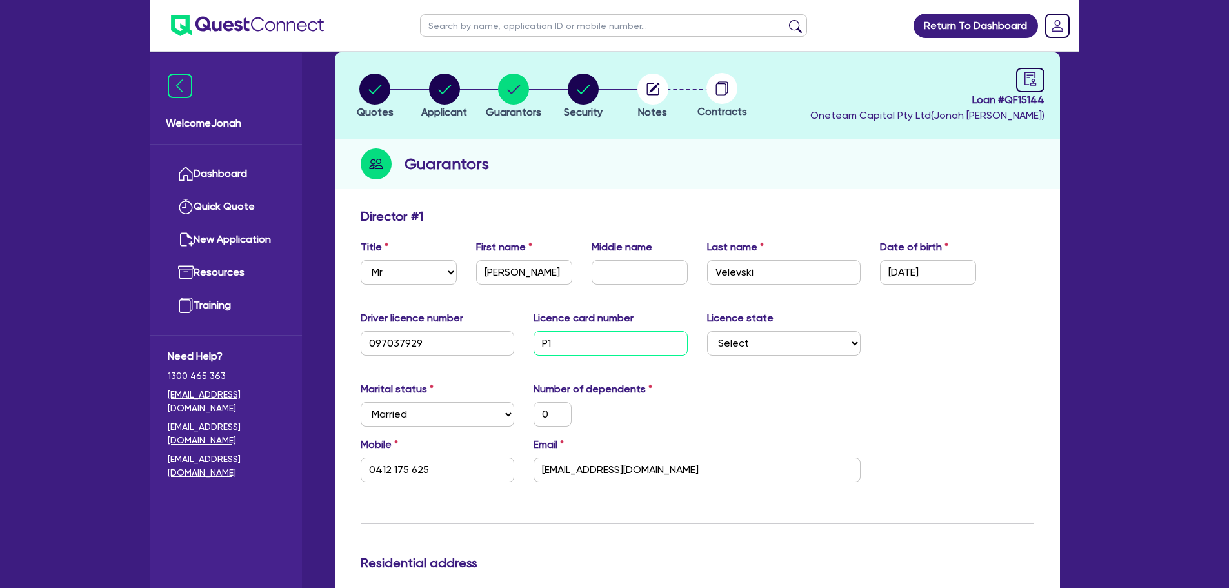
type input "0"
type input "0412 175 625"
type input "20,000"
type input "P172"
type input "0"
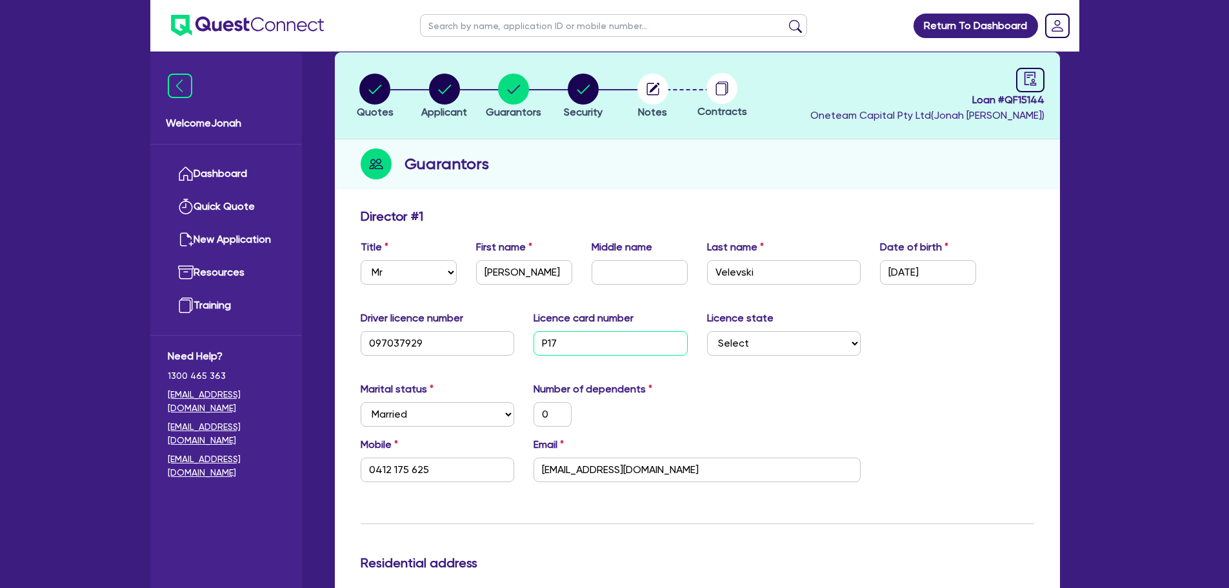
type input "0412 175 625"
type input "20,000"
type input "P1724"
type input "0"
type input "0412 175 625"
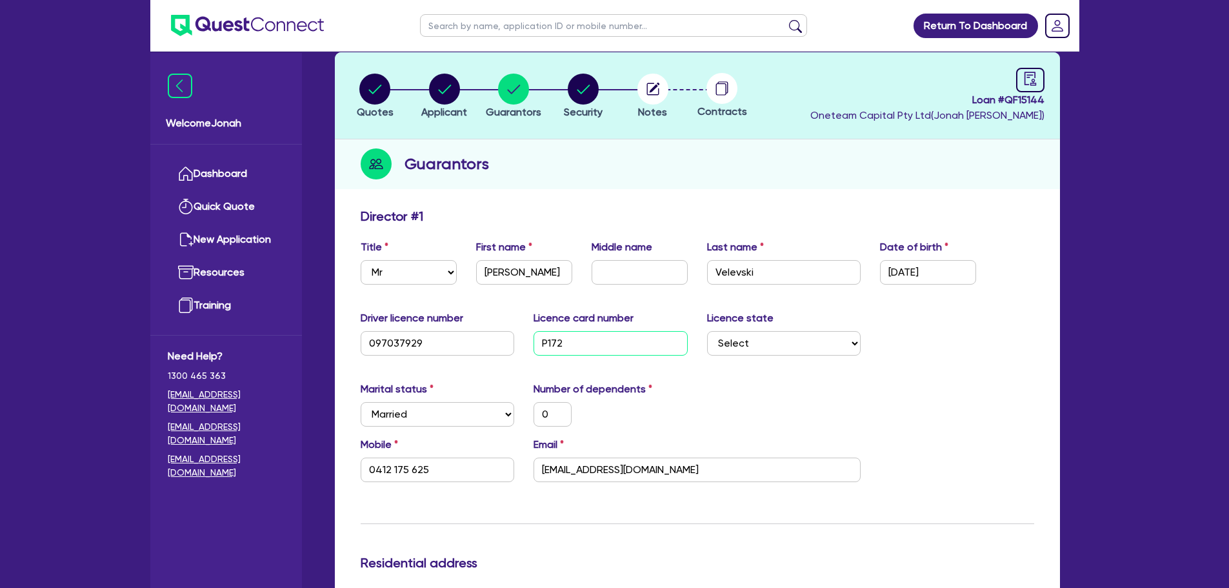
type input "20,000"
type input "P17249"
type input "0"
type input "0412 175 625"
type input "20,000"
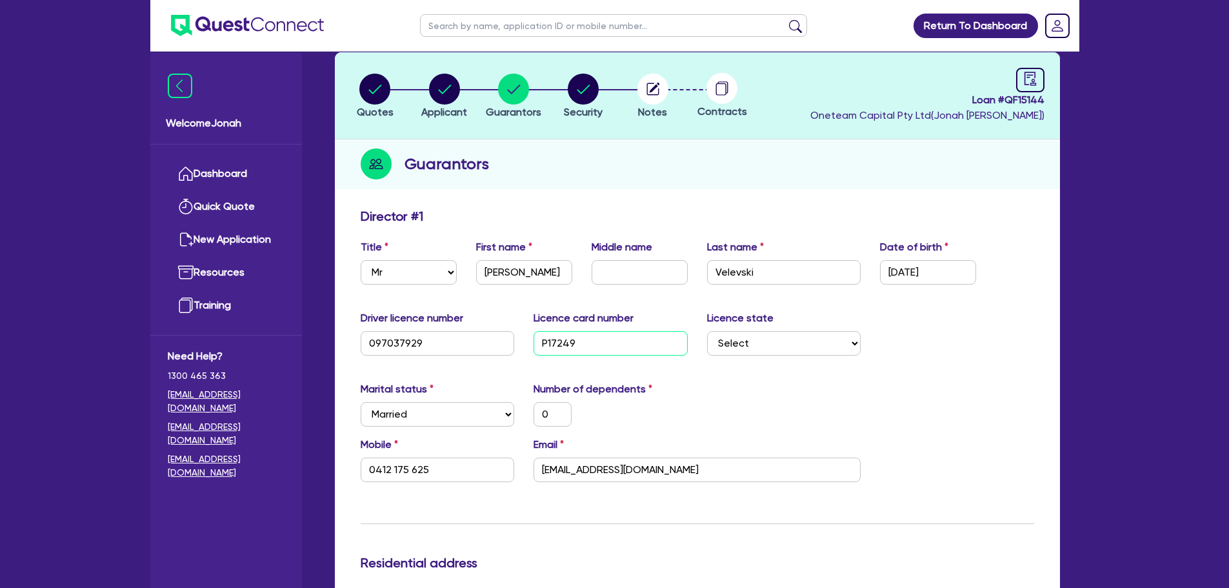
type input "P172493"
type input "0"
type input "0412 175 625"
type input "20,000"
type input "P1724935"
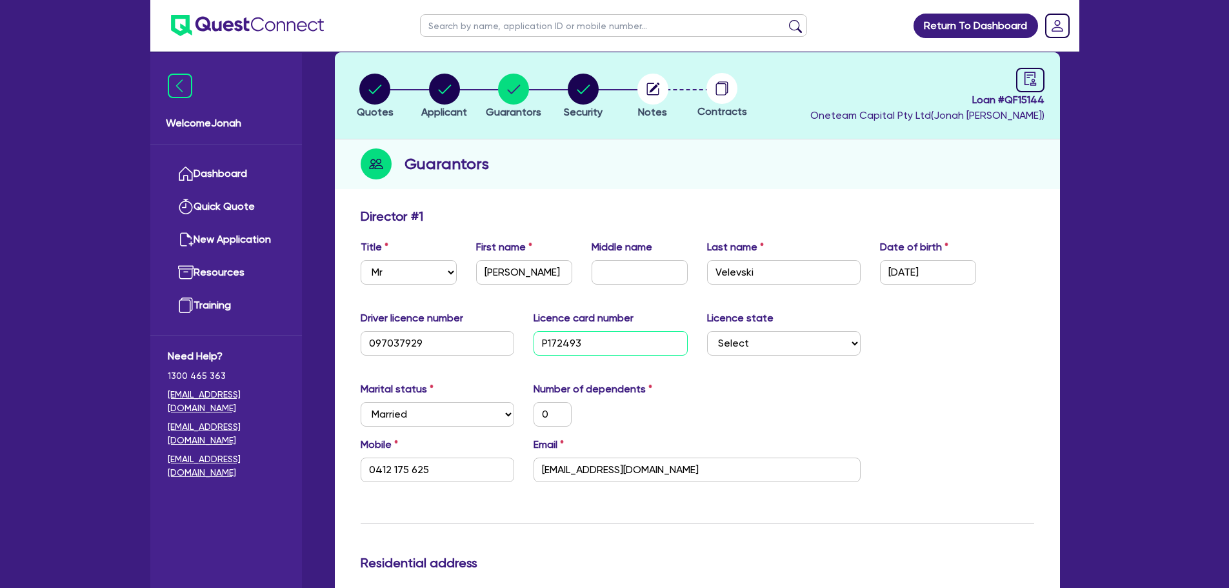
type input "0"
type input "0412 175 625"
type input "20,000"
type input "P1724935"
click at [550, 413] on input "0" at bounding box center [552, 414] width 38 height 25
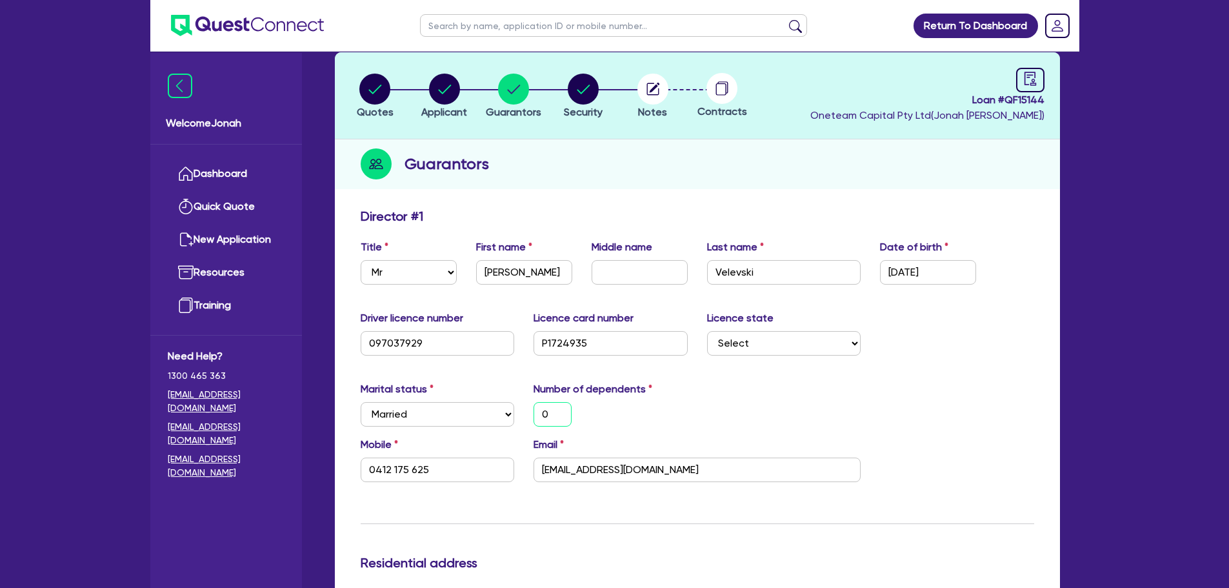
type input "0412 175 625"
type input "20,000"
type input "2"
type input "0412 175 625"
type input "20,000"
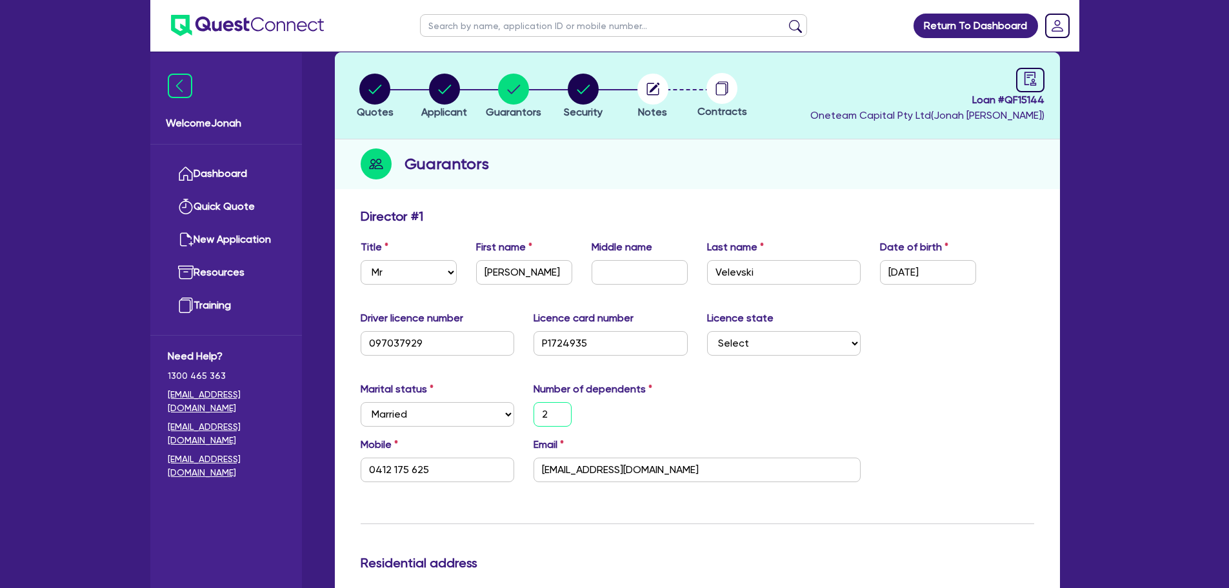
type input "2"
click at [775, 341] on select "Select [GEOGRAPHIC_DATA] [GEOGRAPHIC_DATA] [GEOGRAPHIC_DATA] [GEOGRAPHIC_DATA] …" at bounding box center [784, 343] width 154 height 25
select select "VIC"
click at [707, 331] on select "Select [GEOGRAPHIC_DATA] [GEOGRAPHIC_DATA] [GEOGRAPHIC_DATA] [GEOGRAPHIC_DATA] …" at bounding box center [784, 343] width 154 height 25
type input "2"
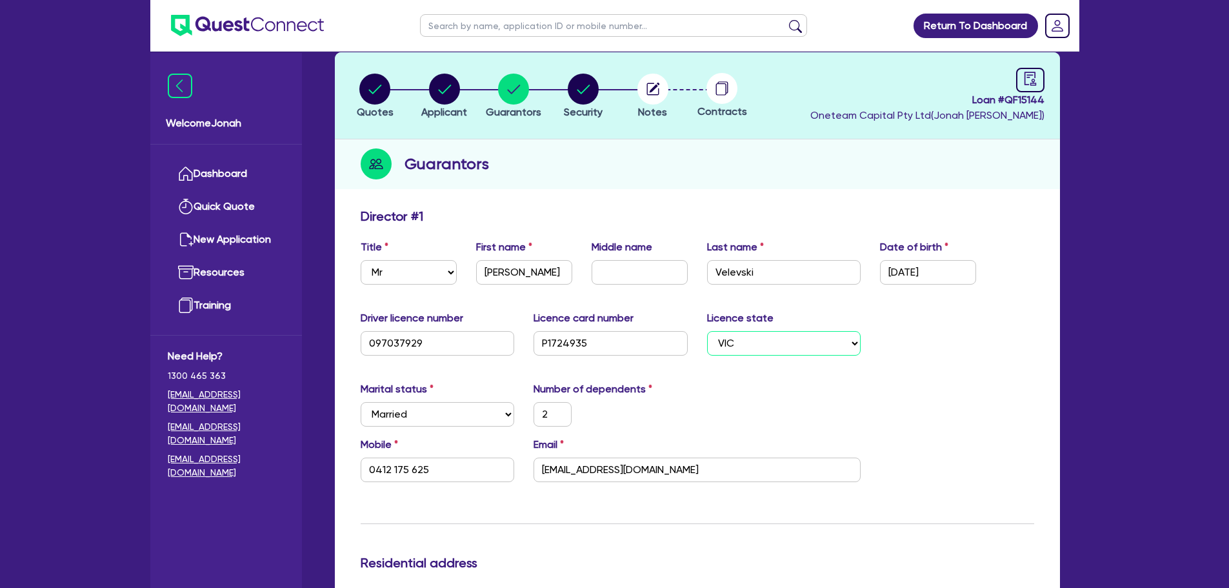
type input "0412 175 625"
type input "20,000"
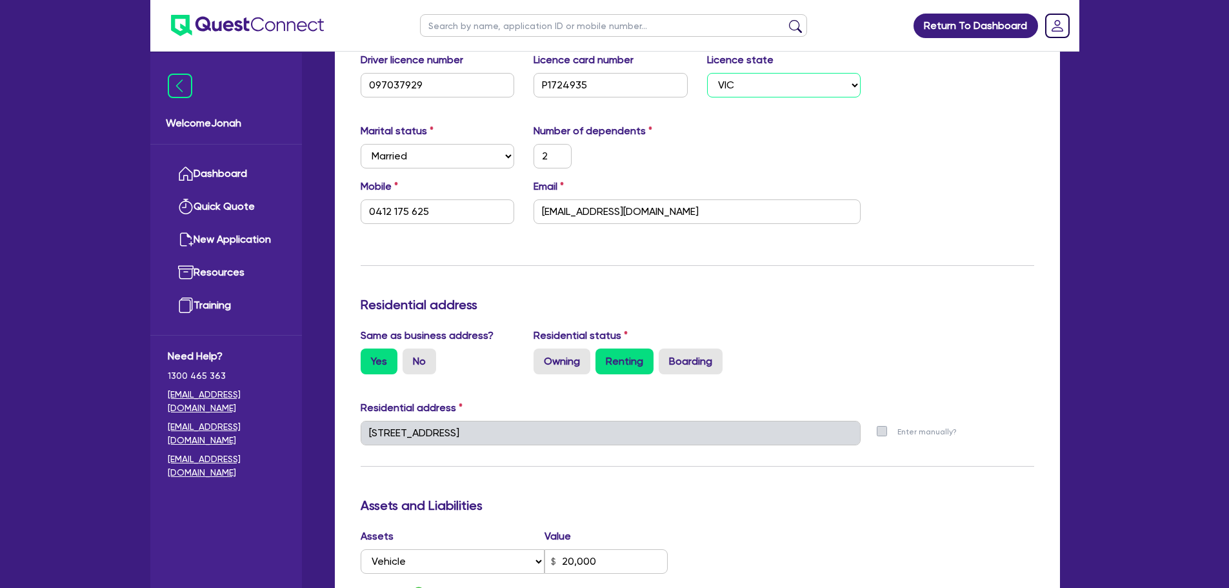
scroll to position [0, 0]
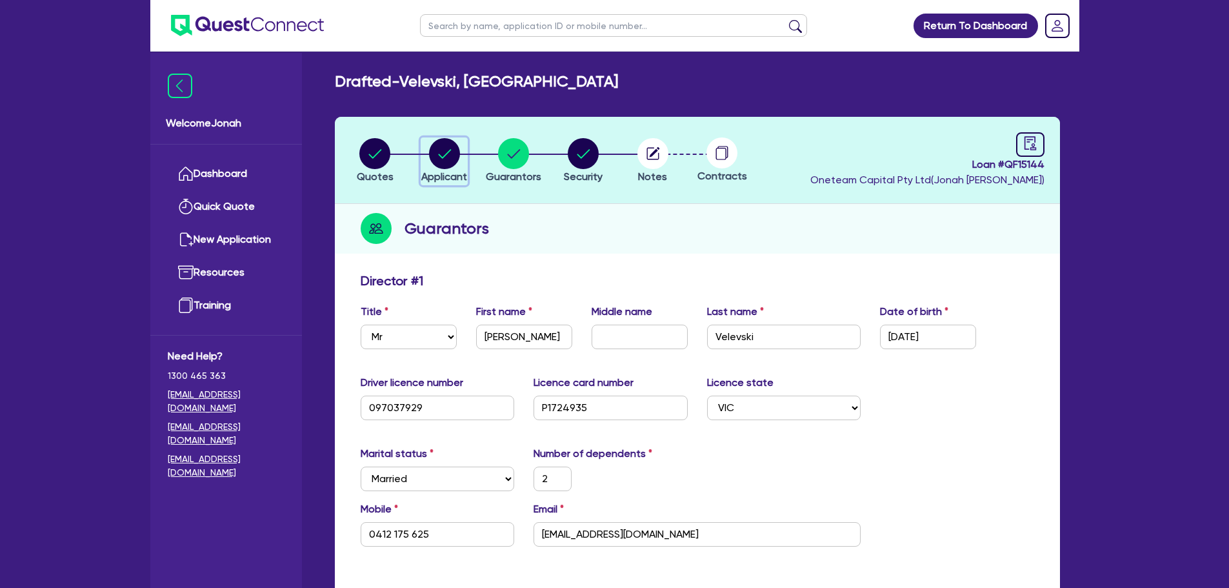
click at [435, 153] on circle "button" at bounding box center [444, 153] width 31 height 31
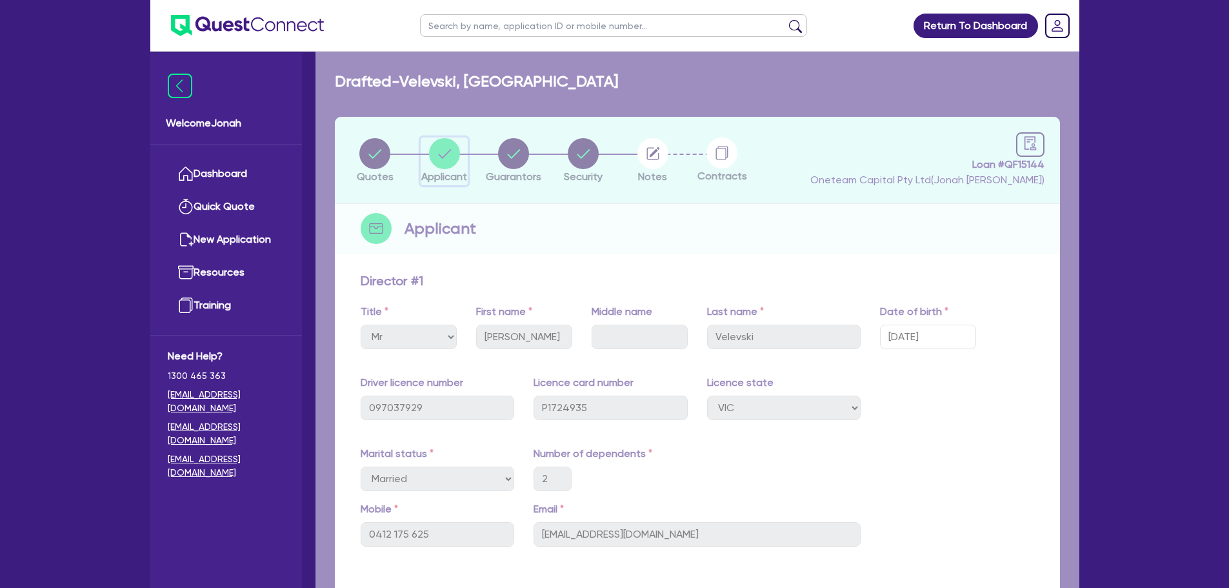
select select "SOLE_TRADER"
select select "BUILDING_CONSTRUCTION"
select select "TRADES_SERVICES_CONSUMERS"
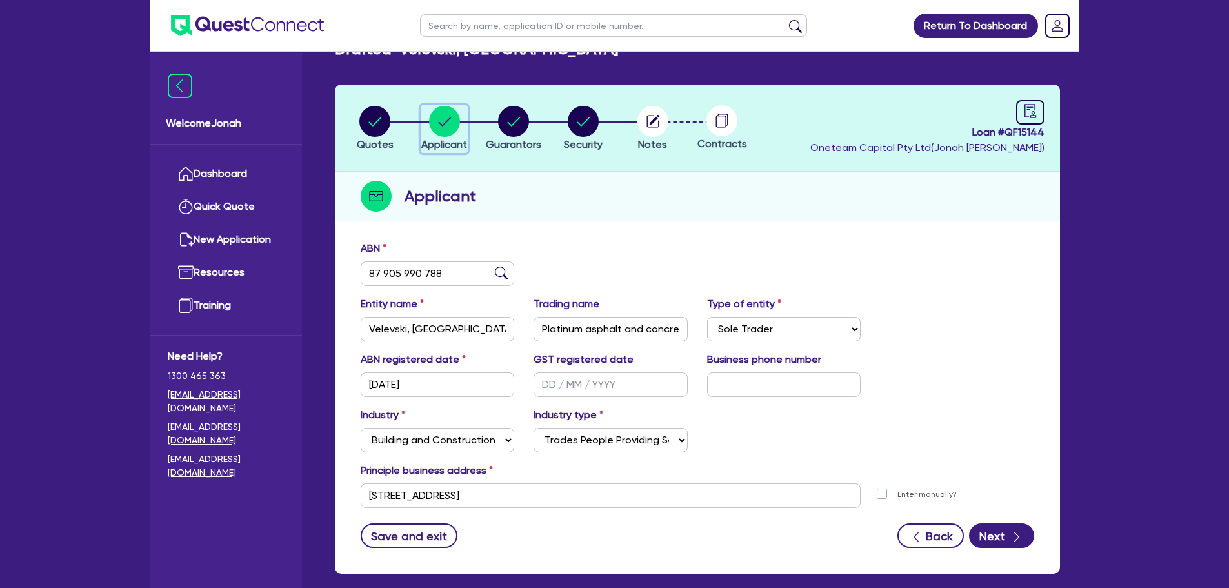
scroll to position [97, 0]
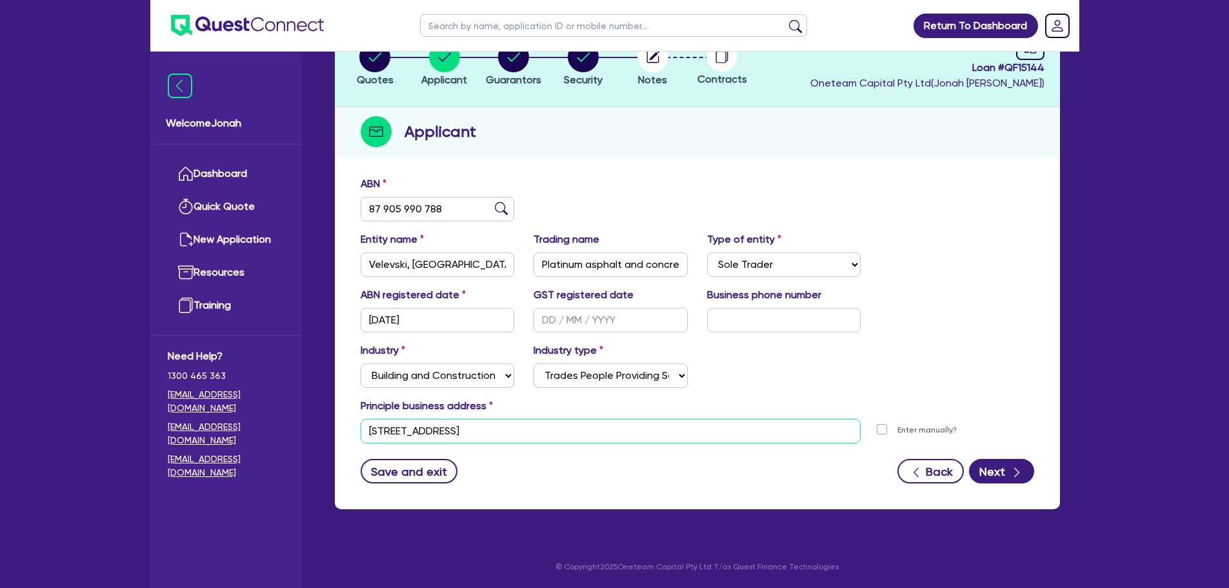
click at [501, 424] on input "[STREET_ADDRESS]" at bounding box center [611, 431] width 500 height 25
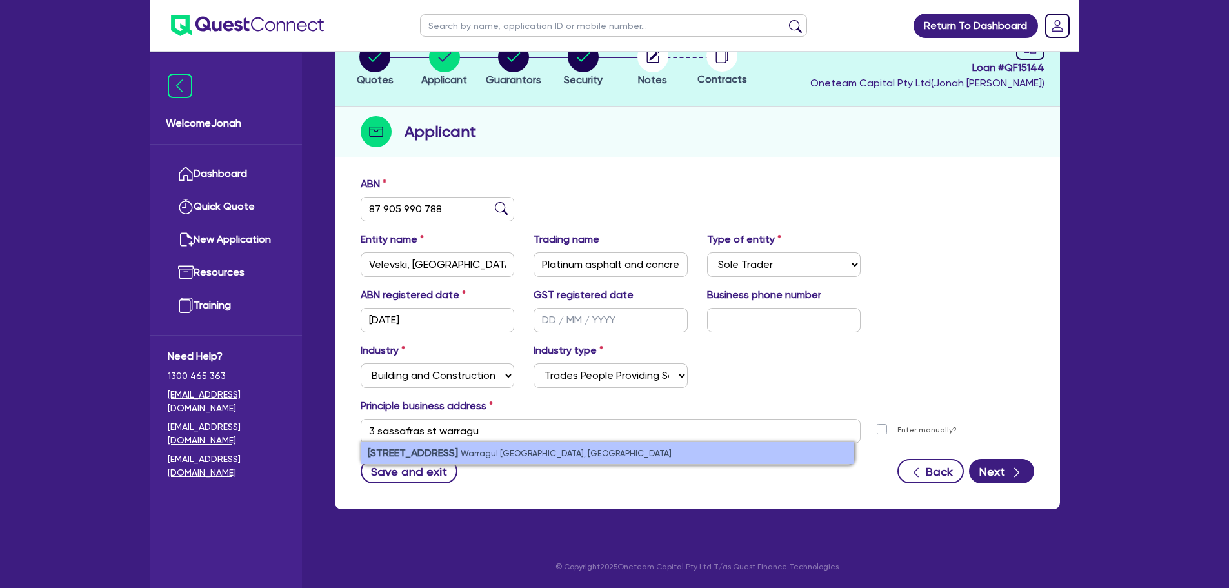
click at [495, 457] on small "Warragul [GEOGRAPHIC_DATA], [GEOGRAPHIC_DATA]" at bounding box center [566, 453] width 211 height 10
type input "[STREET_ADDRESS]"
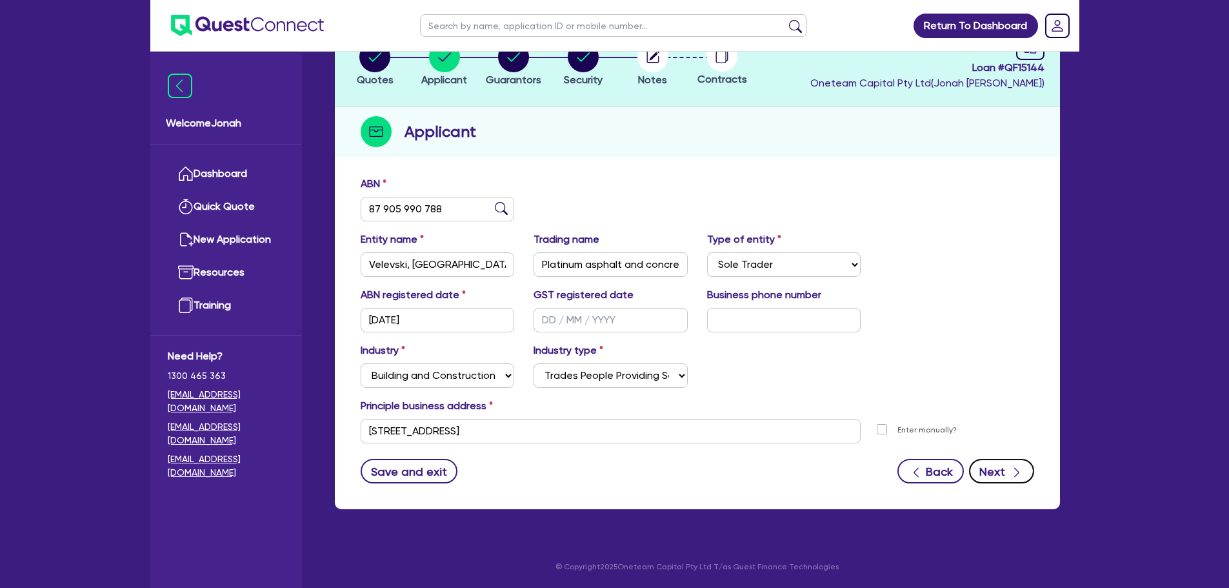
click at [980, 470] on button "Next" at bounding box center [1001, 471] width 65 height 25
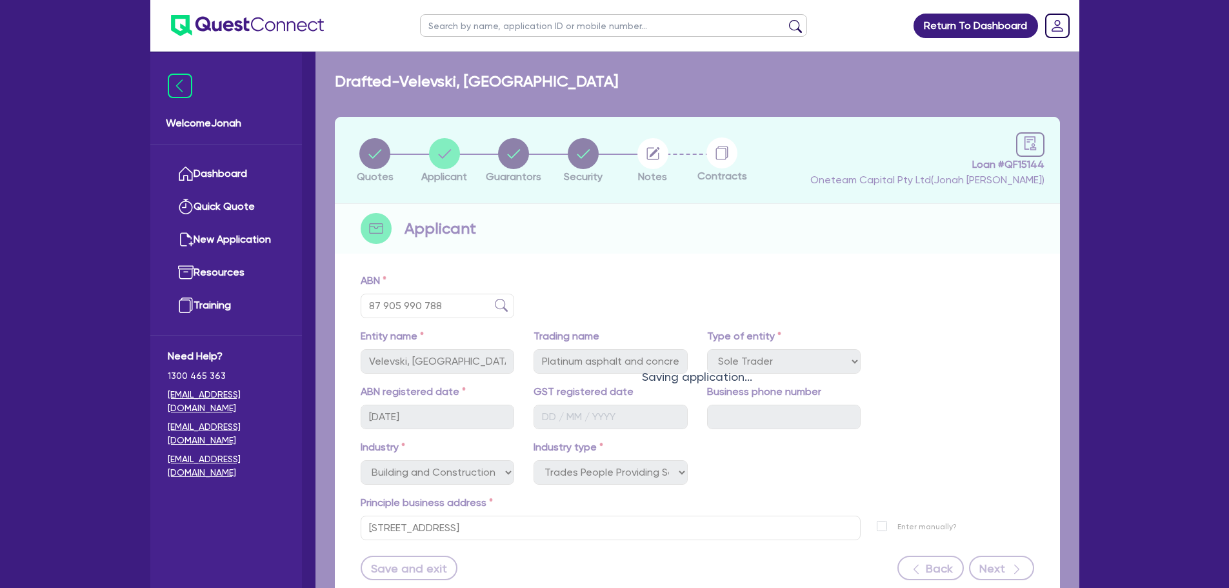
select select "MR"
select select "VIC"
select select "MARRIED"
select select "VEHICLE"
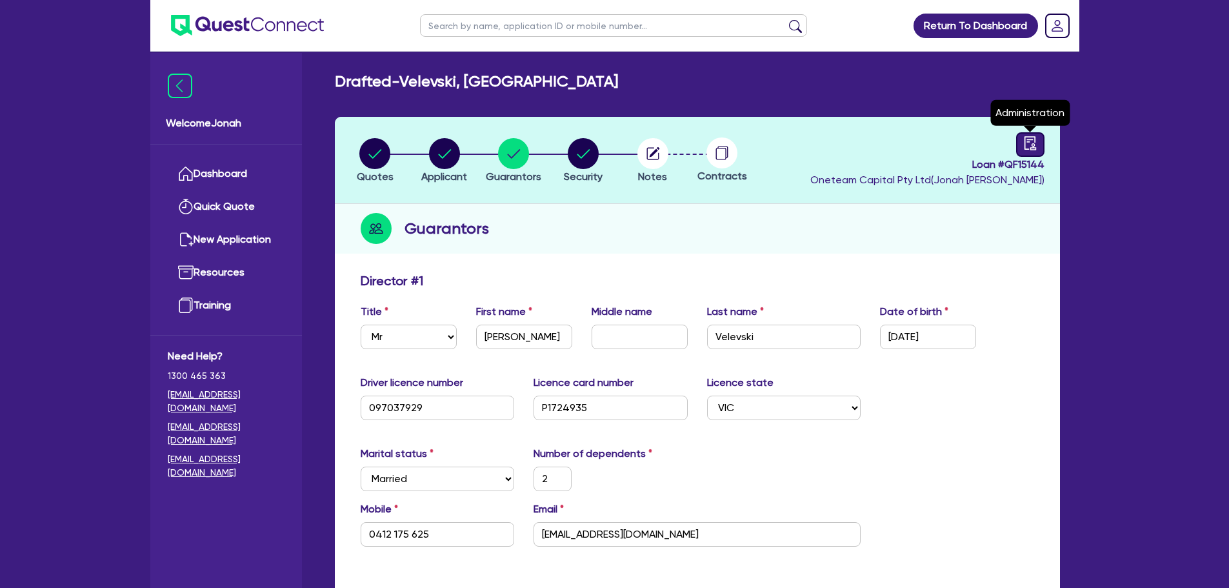
click at [1036, 150] on icon "audit" at bounding box center [1030, 143] width 14 height 14
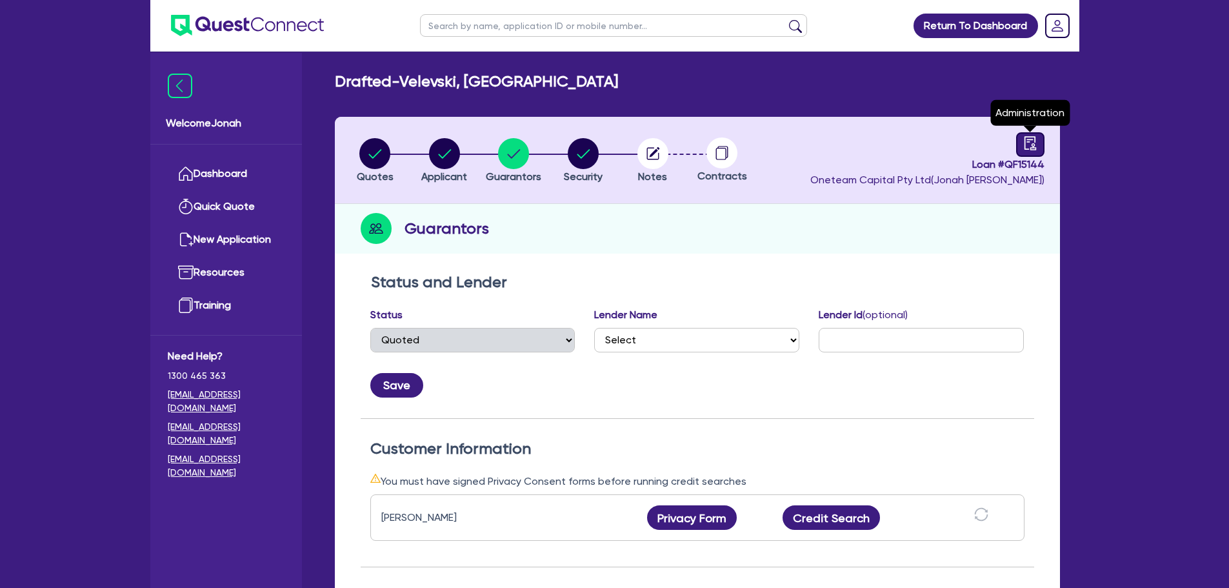
select select "DRAFTED_NEW"
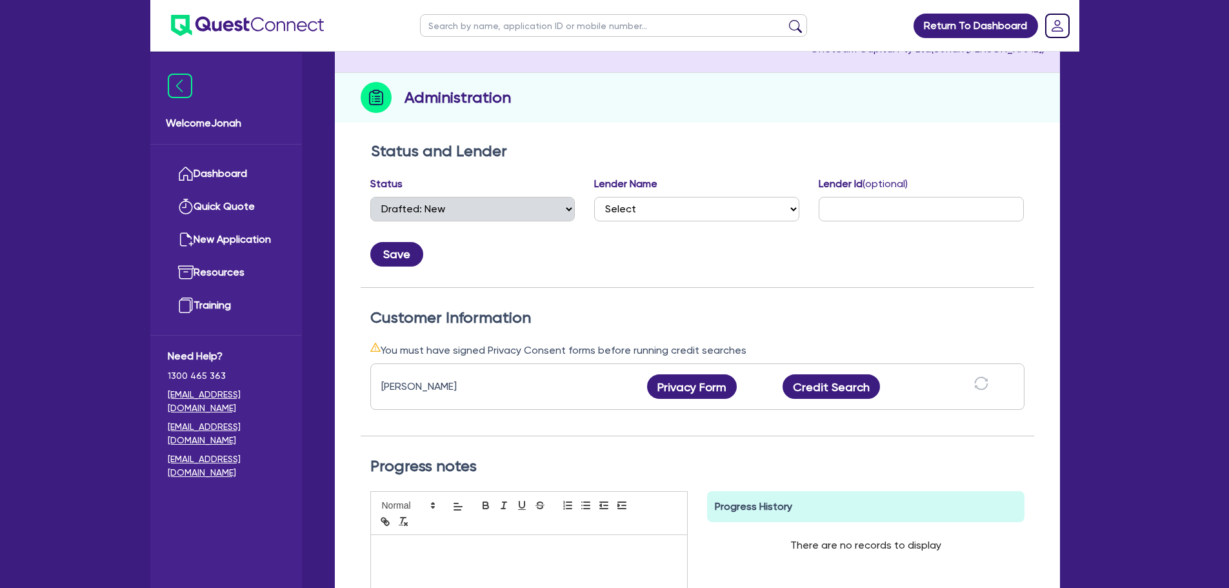
scroll to position [193, 0]
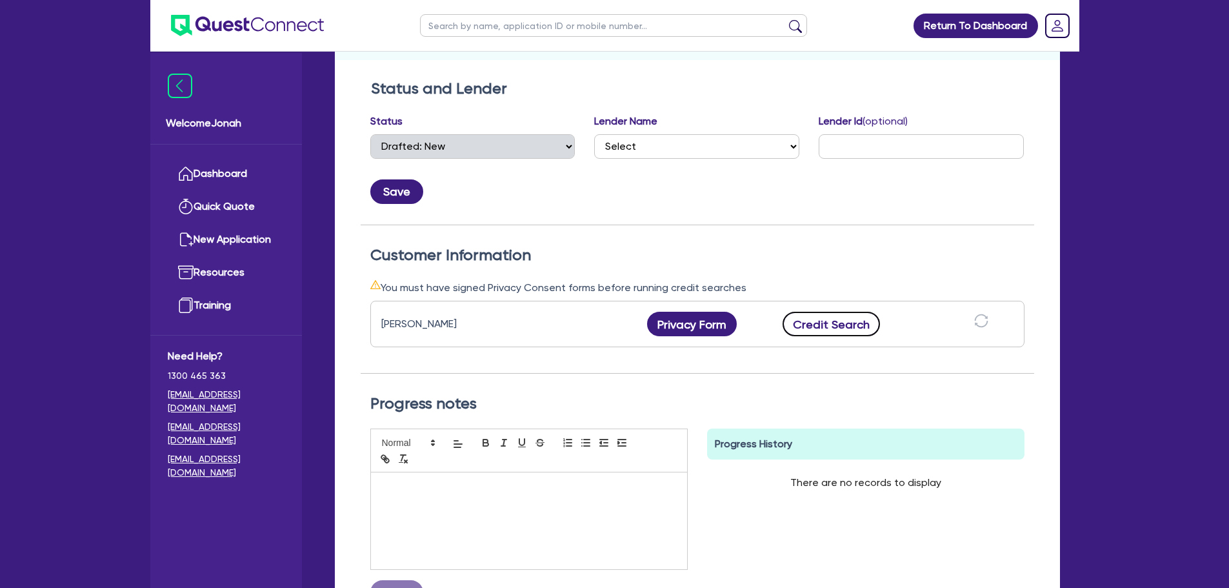
click at [810, 324] on button "Credit Search" at bounding box center [831, 324] width 98 height 25
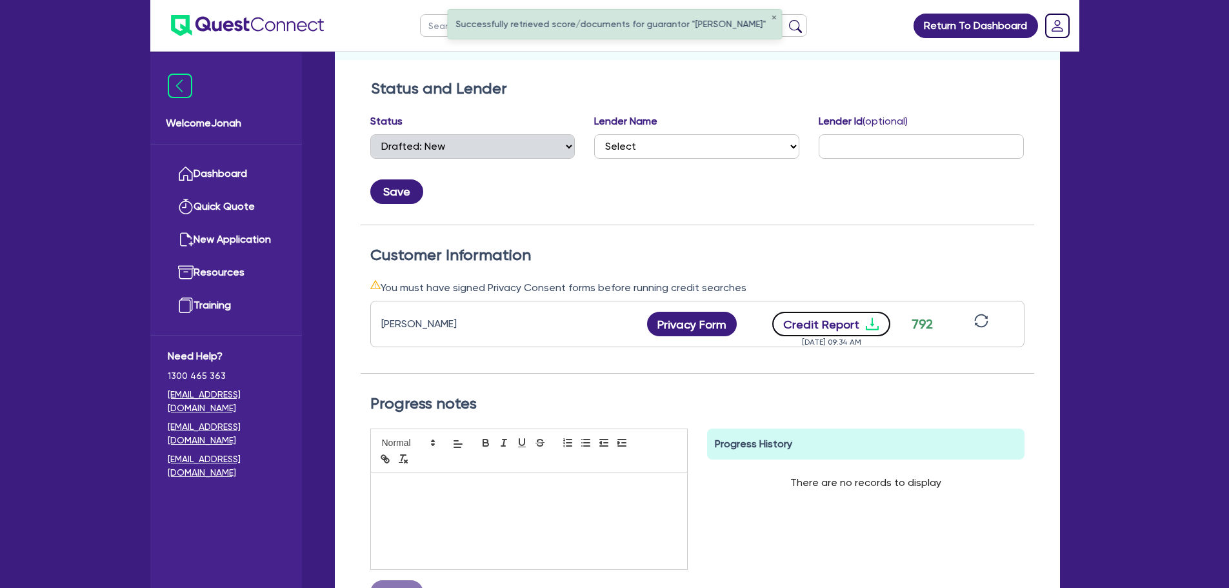
click at [808, 326] on button "Credit Report" at bounding box center [831, 324] width 118 height 25
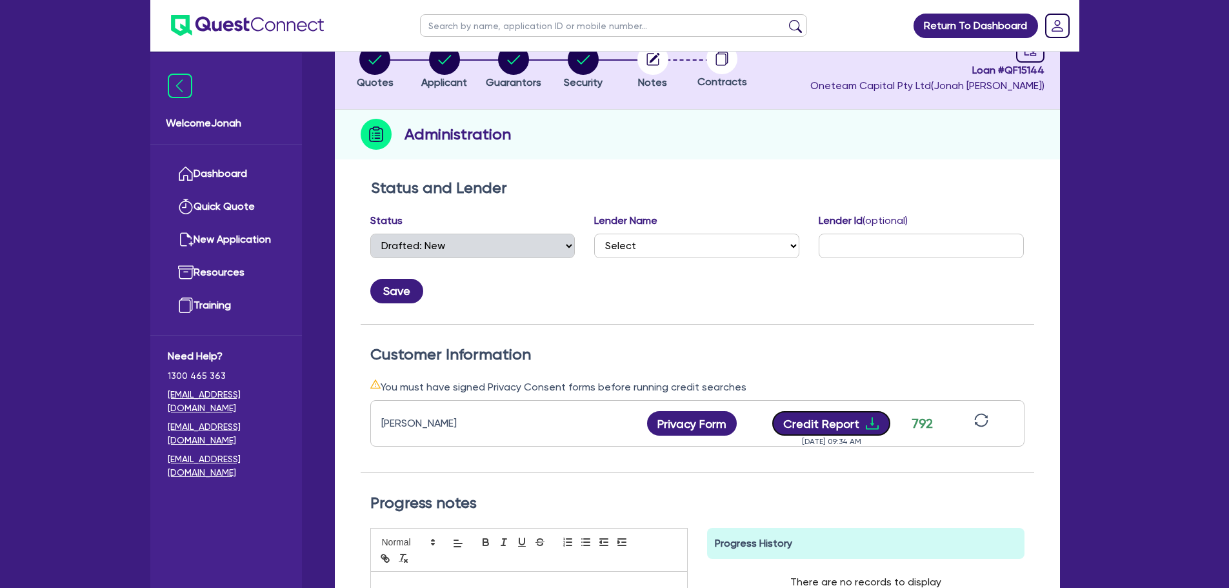
scroll to position [0, 0]
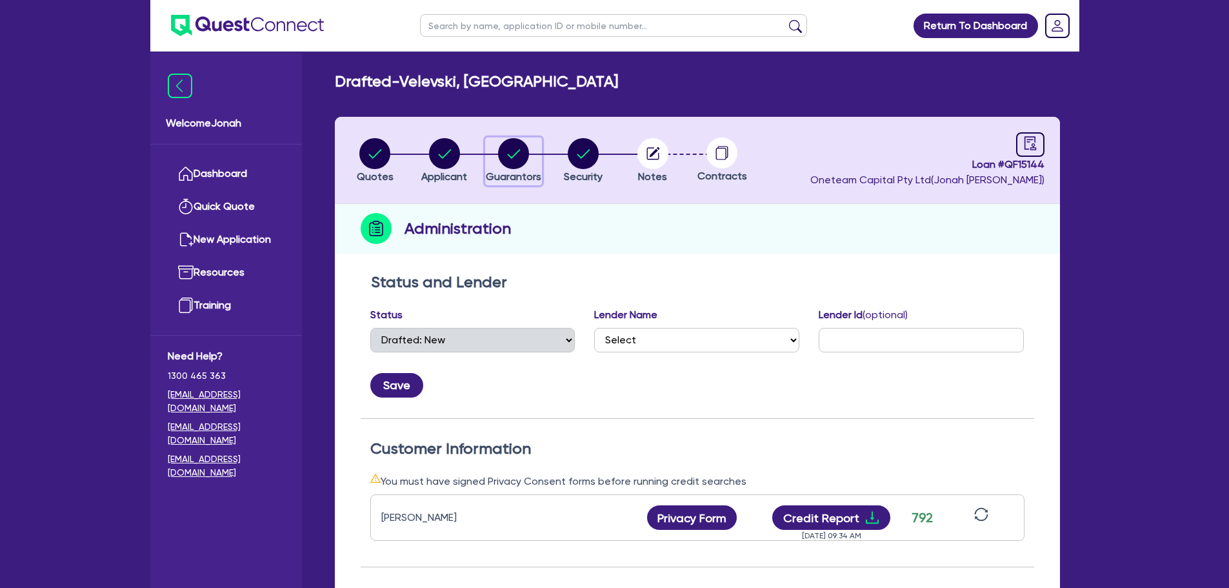
click at [521, 150] on circle "button" at bounding box center [513, 153] width 31 height 31
select select "MR"
select select "VIC"
select select "MARRIED"
select select "VEHICLE"
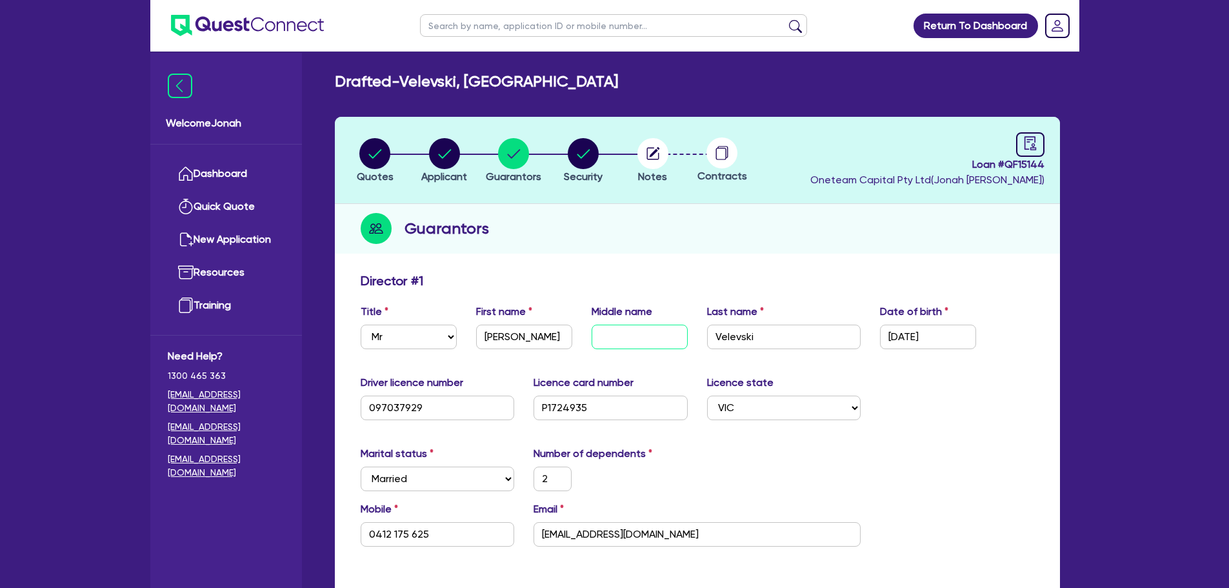
click at [629, 336] on input "text" at bounding box center [639, 336] width 96 height 25
paste input "[PERSON_NAME]"
type input "[PERSON_NAME]"
type input "2"
type input "0412 175 625"
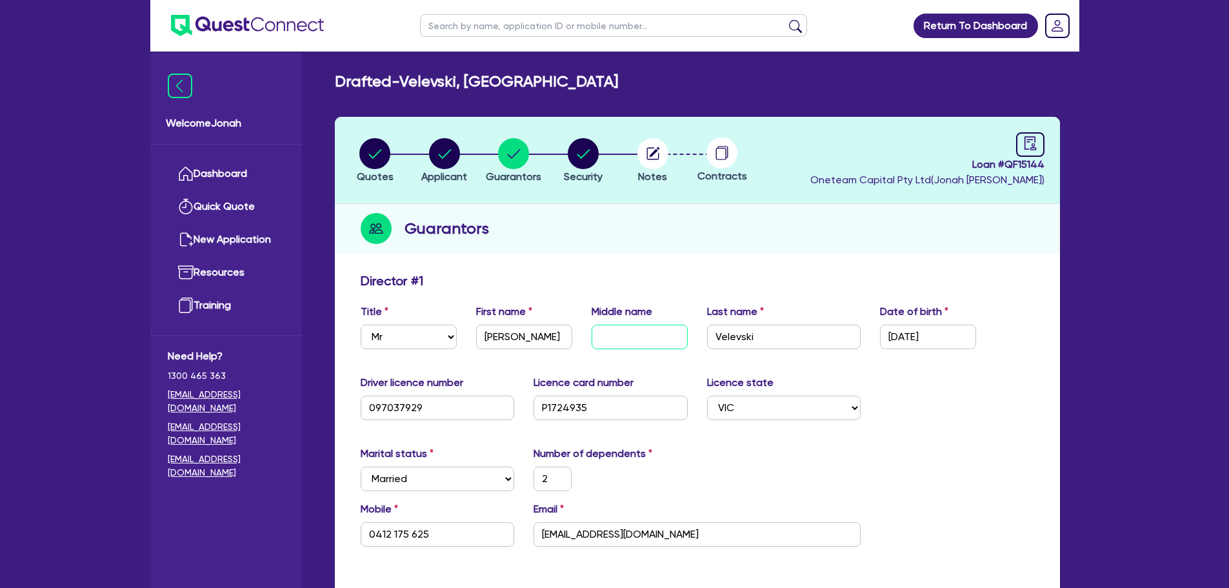
type input "20,000"
type input "[PERSON_NAME]"
click at [442, 156] on circle "button" at bounding box center [444, 153] width 31 height 31
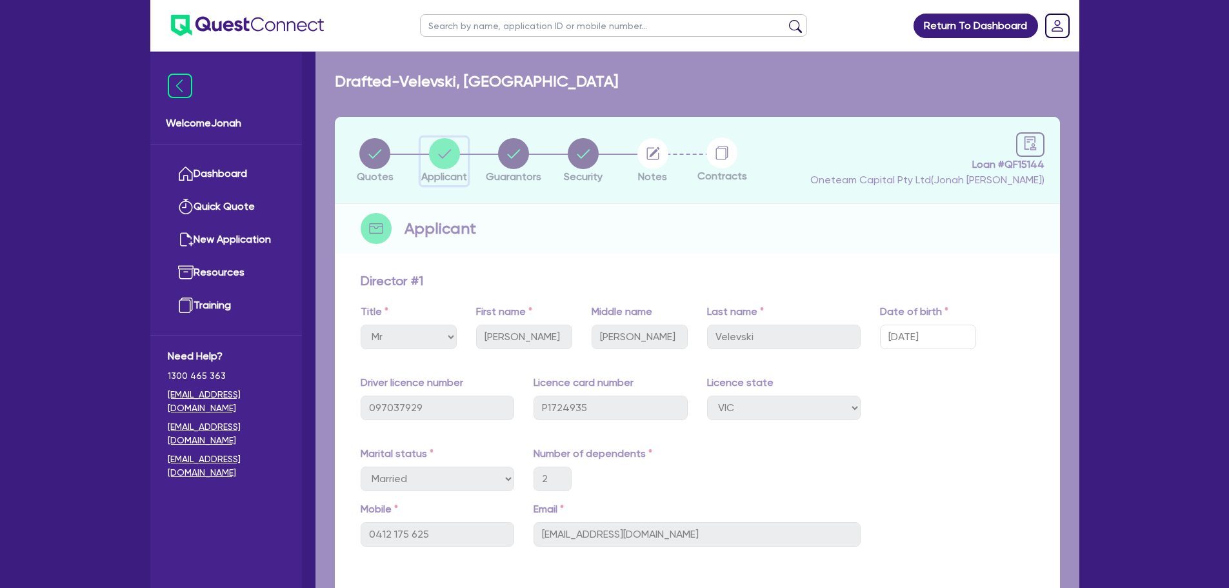
select select "SOLE_TRADER"
select select "BUILDING_CONSTRUCTION"
select select "TRADES_SERVICES_CONSUMERS"
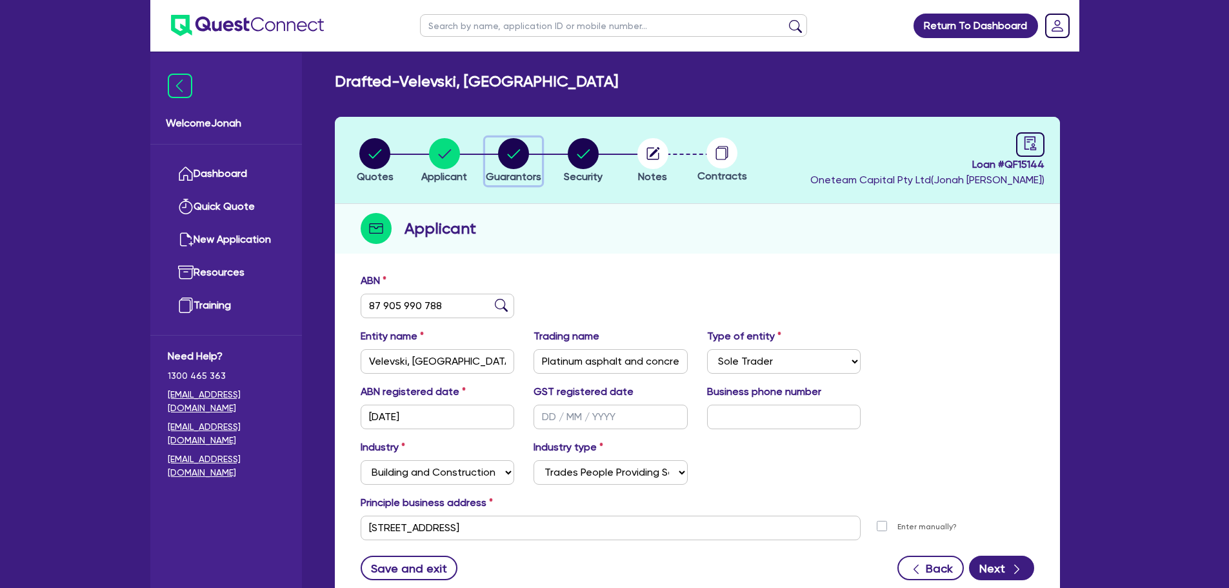
click at [502, 151] on circle "button" at bounding box center [513, 153] width 31 height 31
select select "MR"
select select "VIC"
select select "MARRIED"
select select "VEHICLE"
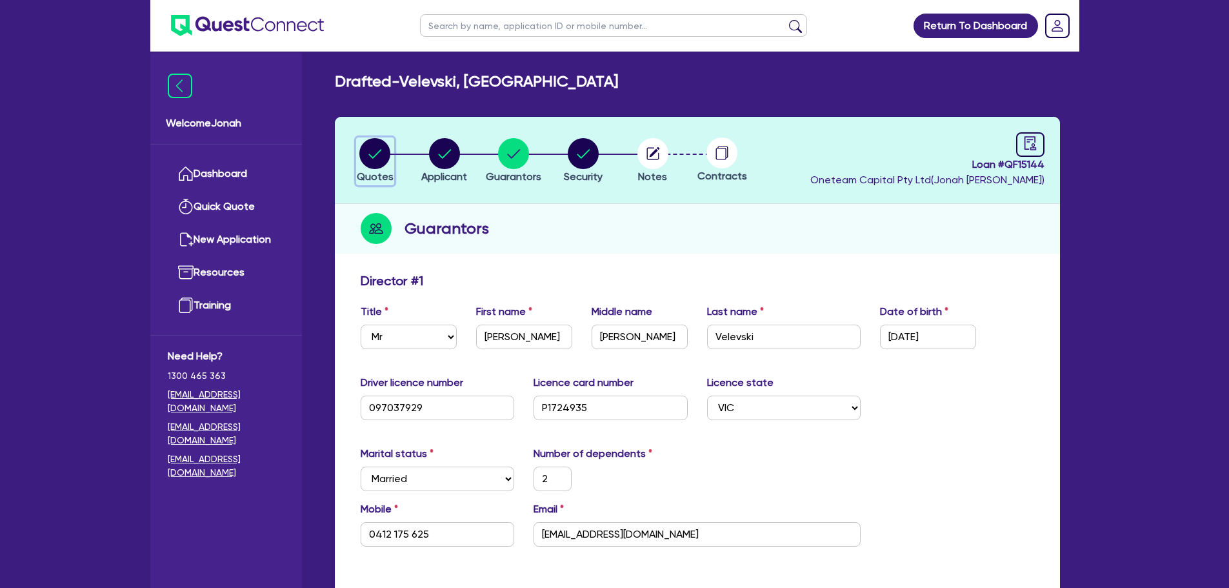
click at [383, 160] on circle "button" at bounding box center [374, 153] width 31 height 31
select select "PRIMARY_ASSETS"
select select "HEAVY_TRUCKS"
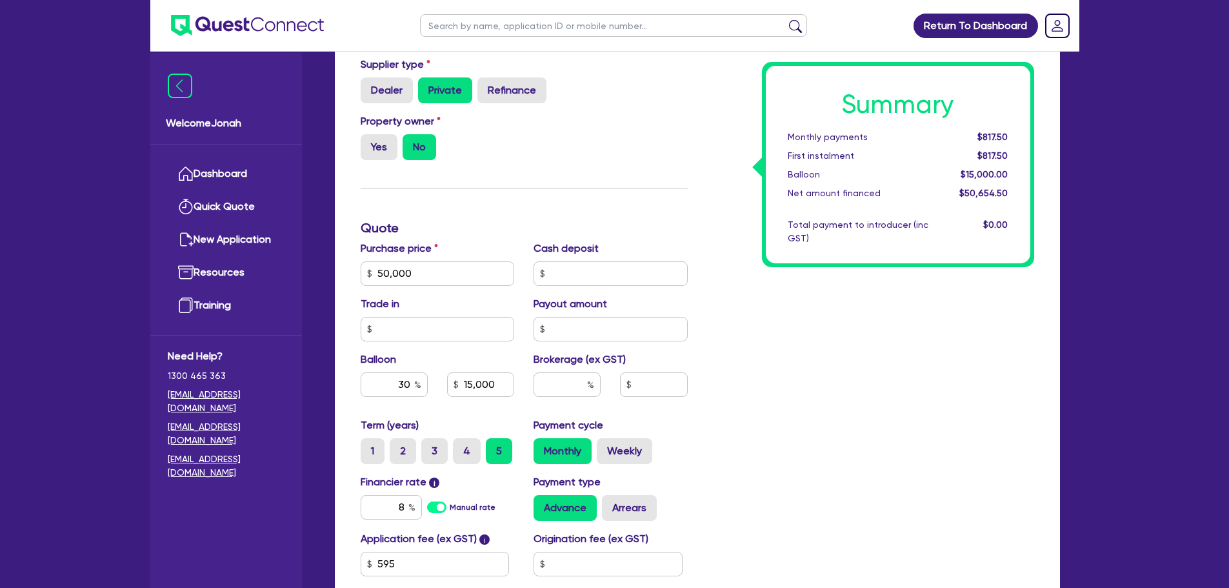
scroll to position [387, 0]
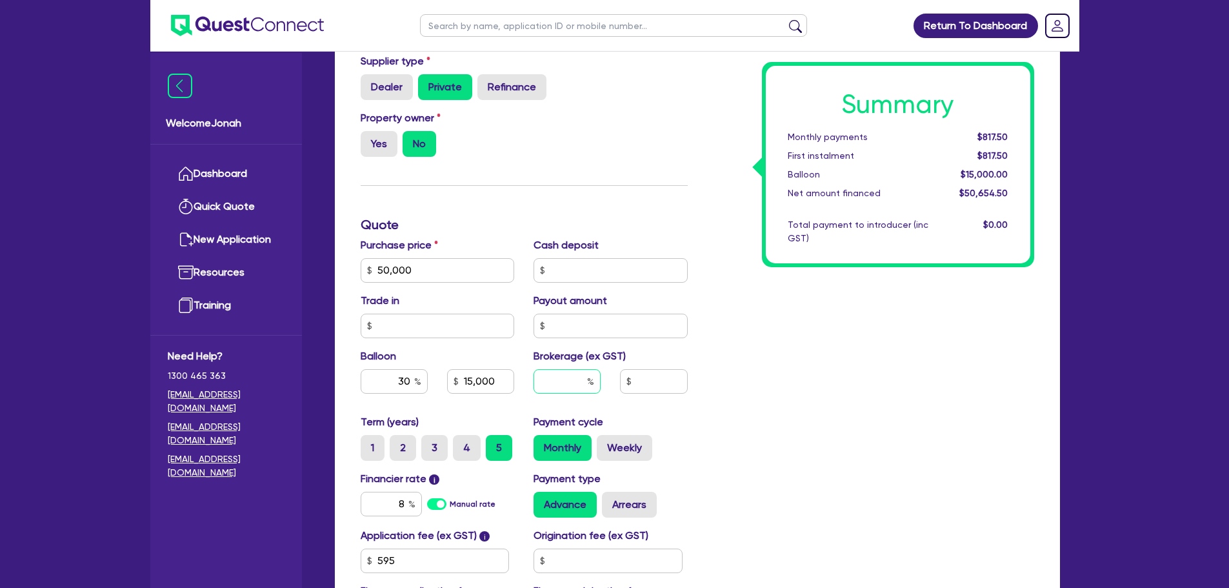
click at [564, 376] on input "text" at bounding box center [566, 381] width 67 height 25
type input "3"
type input "50,000"
type input "15,000"
click at [835, 408] on div "Summary Monthly payments $817.50 First instalment $817.50 Balloon $15,000.00 Ne…" at bounding box center [870, 263] width 346 height 754
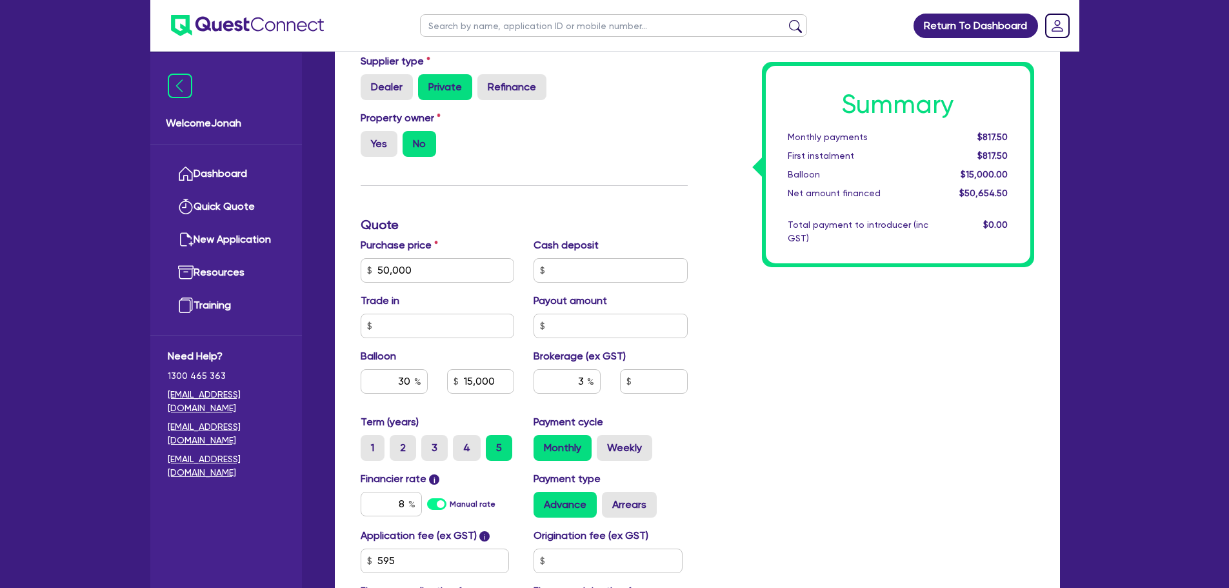
type input "50,000"
type input "15,000"
type input "1,519.64"
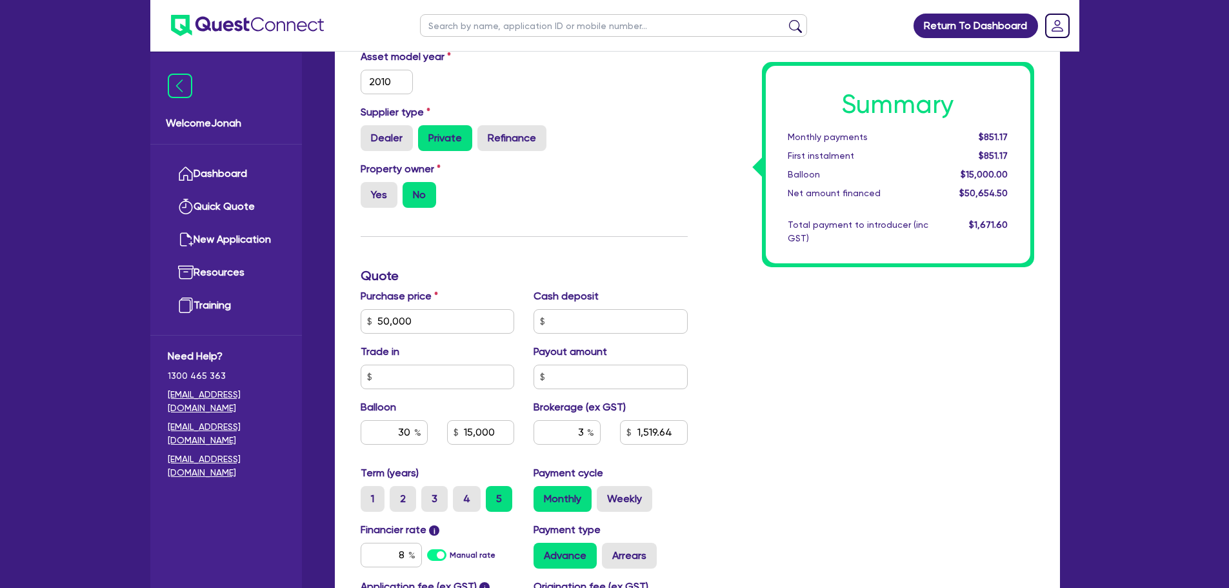
scroll to position [322, 0]
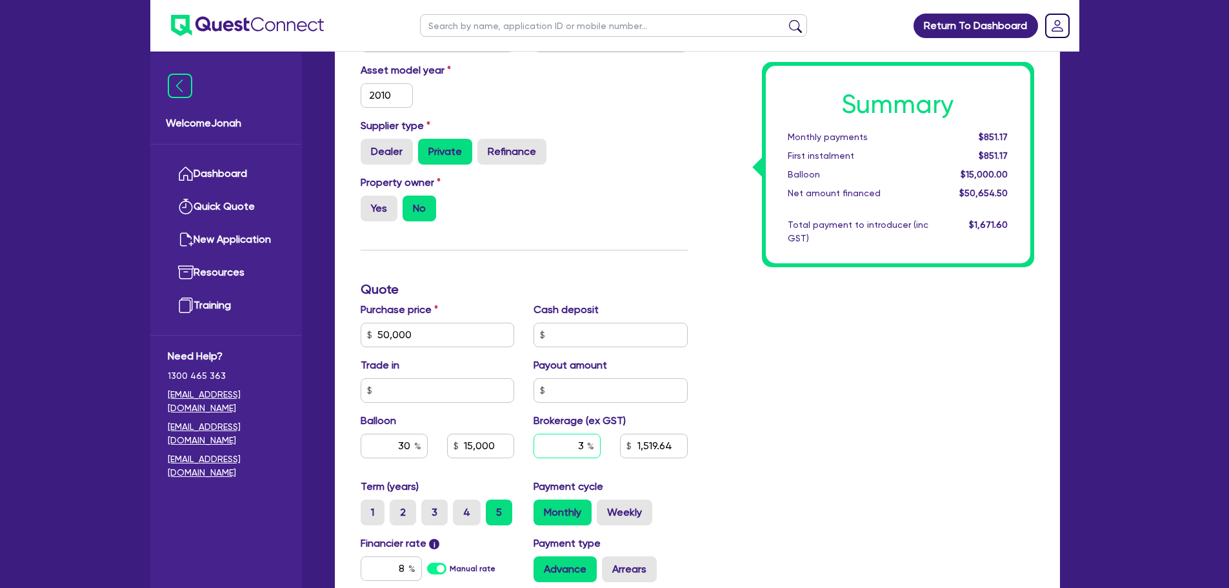
click at [584, 444] on input "3" at bounding box center [566, 445] width 67 height 25
type input "5"
type input "50,000"
type input "15,000"
type input "1,519.64"
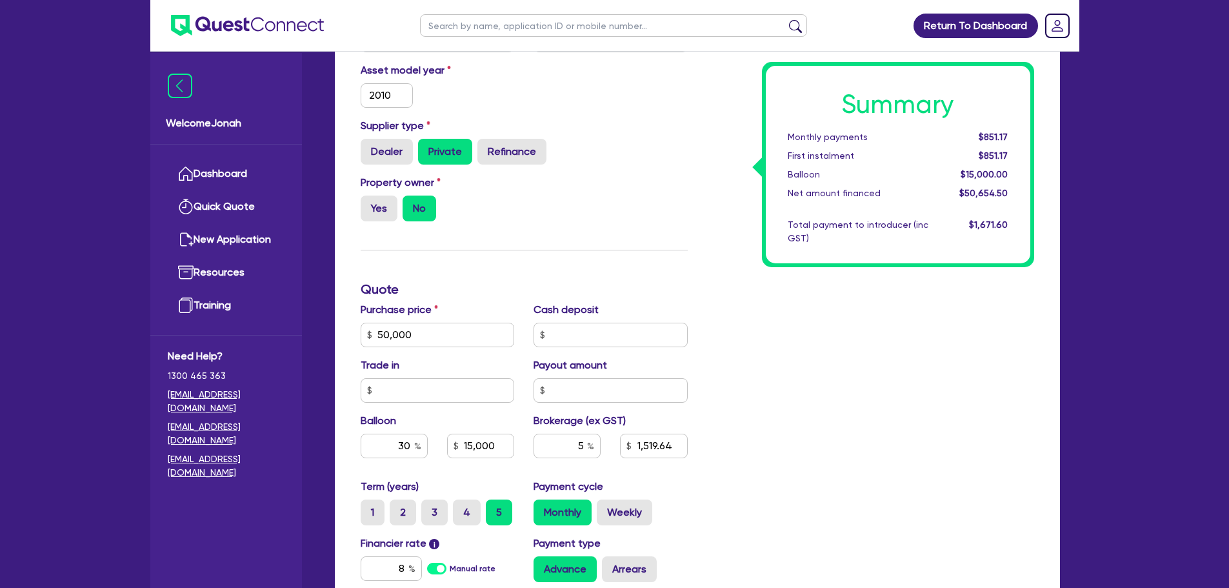
click at [755, 468] on div "Summary Monthly payments $851.17 First instalment $851.17 Balloon $15,000.00 Ne…" at bounding box center [870, 327] width 346 height 754
type input "50,000"
type input "15,000"
type input "2,532.73"
click at [581, 449] on input "5" at bounding box center [566, 445] width 67 height 25
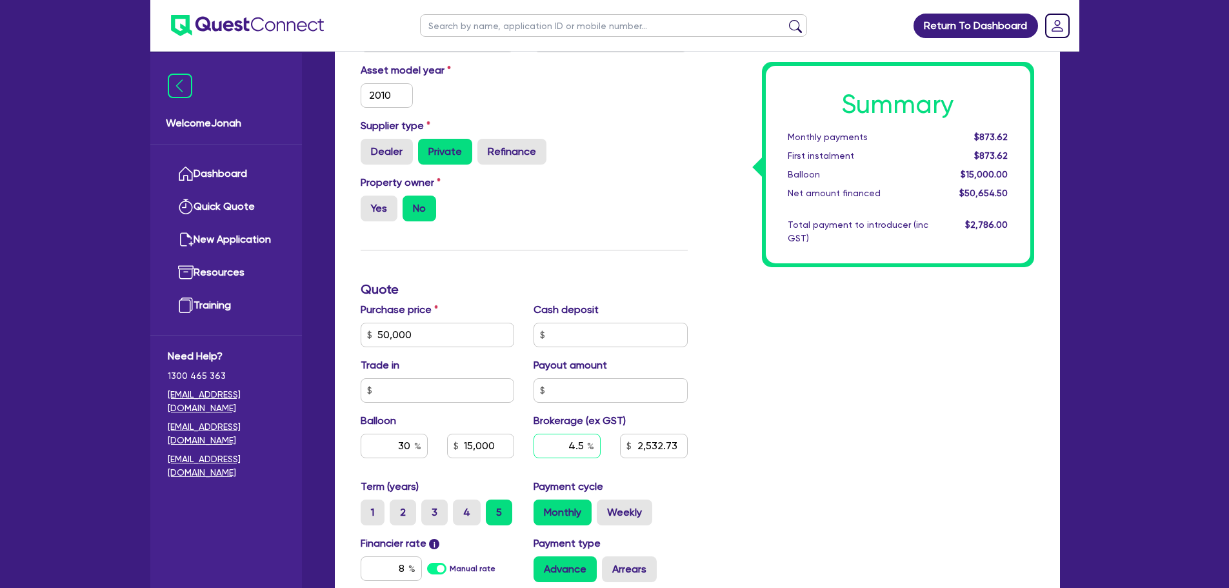
type input "4.5"
type input "50,000"
click at [762, 436] on div "Summary Monthly payments $873.62 First instalment $873.62 Balloon $15,000.00 Ne…" at bounding box center [870, 327] width 346 height 754
click at [586, 444] on input "4.5" at bounding box center [566, 445] width 67 height 25
click at [851, 375] on div "Summary Monthly payments $868.00 First instalment $868.00 Balloon $15,000.00 Ne…" at bounding box center [870, 327] width 346 height 754
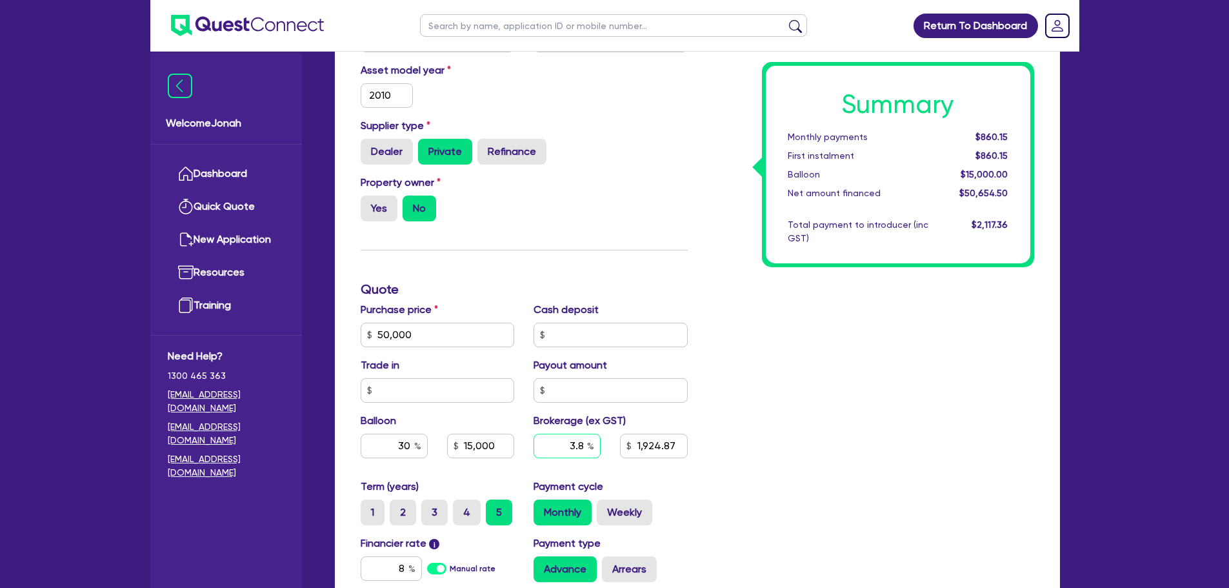
click at [582, 450] on input "3.8" at bounding box center [566, 445] width 67 height 25
click at [740, 391] on div "Summary Monthly payments $860.15 First instalment $860.15 Balloon $15,000.00 Ne…" at bounding box center [870, 327] width 346 height 754
click at [585, 441] on input "3.9" at bounding box center [566, 445] width 67 height 25
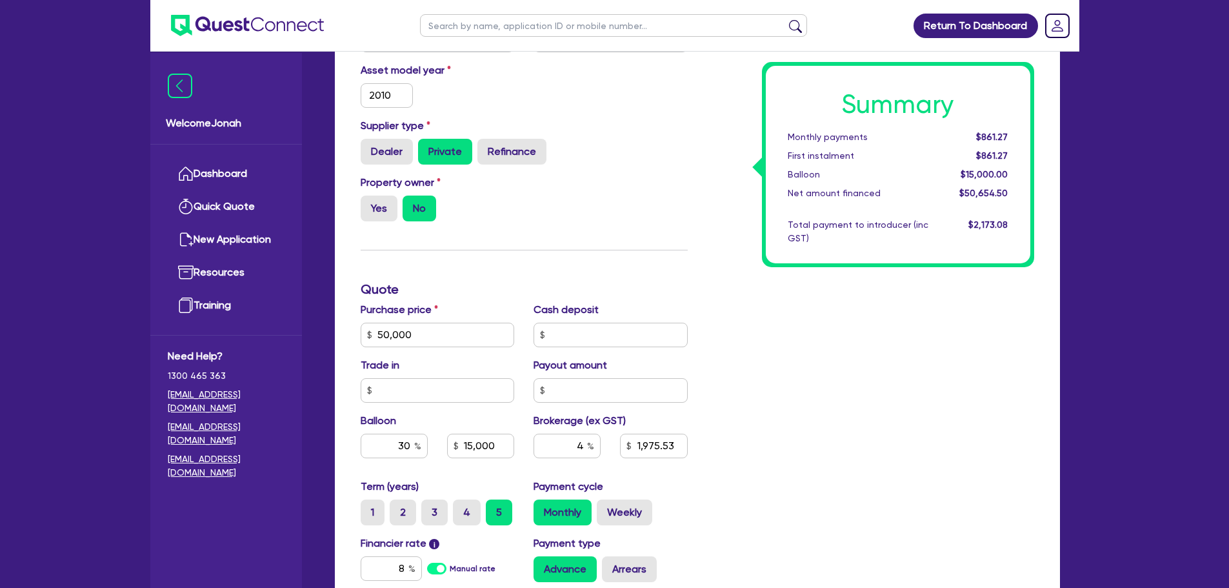
click at [698, 455] on div "Summary Monthly payments $861.27 First instalment $861.27 Balloon $15,000.00 Ne…" at bounding box center [870, 327] width 346 height 754
click at [621, 510] on label "Weekly" at bounding box center [624, 512] width 55 height 26
click at [605, 508] on input "Weekly" at bounding box center [601, 503] width 8 height 8
click at [575, 507] on label "Monthly" at bounding box center [562, 512] width 58 height 26
click at [542, 507] on input "Monthly" at bounding box center [537, 503] width 8 height 8
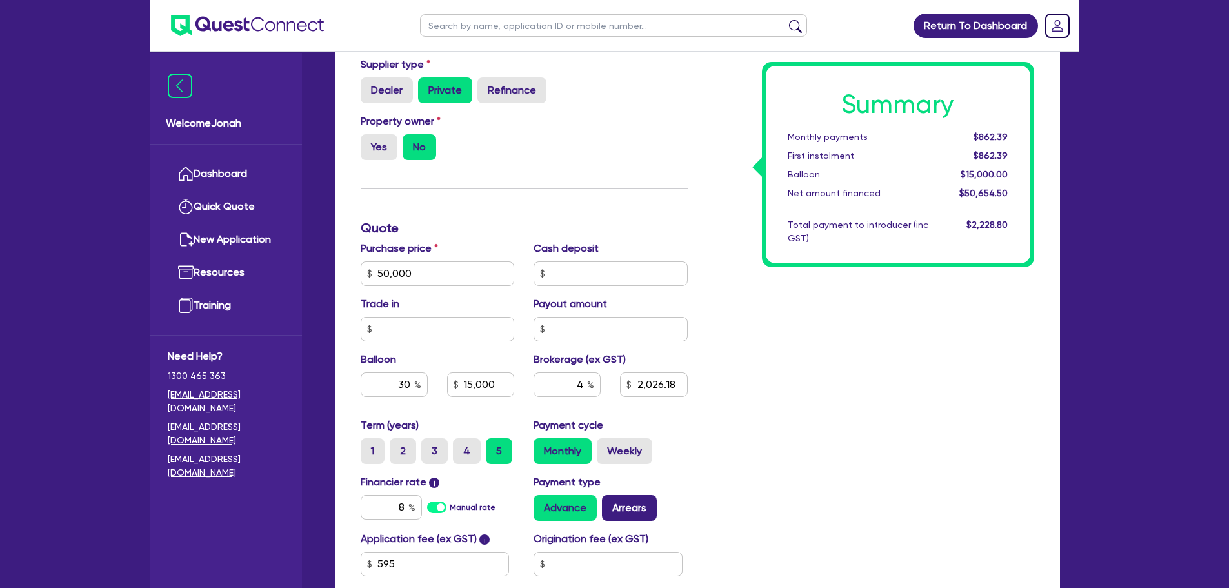
scroll to position [387, 0]
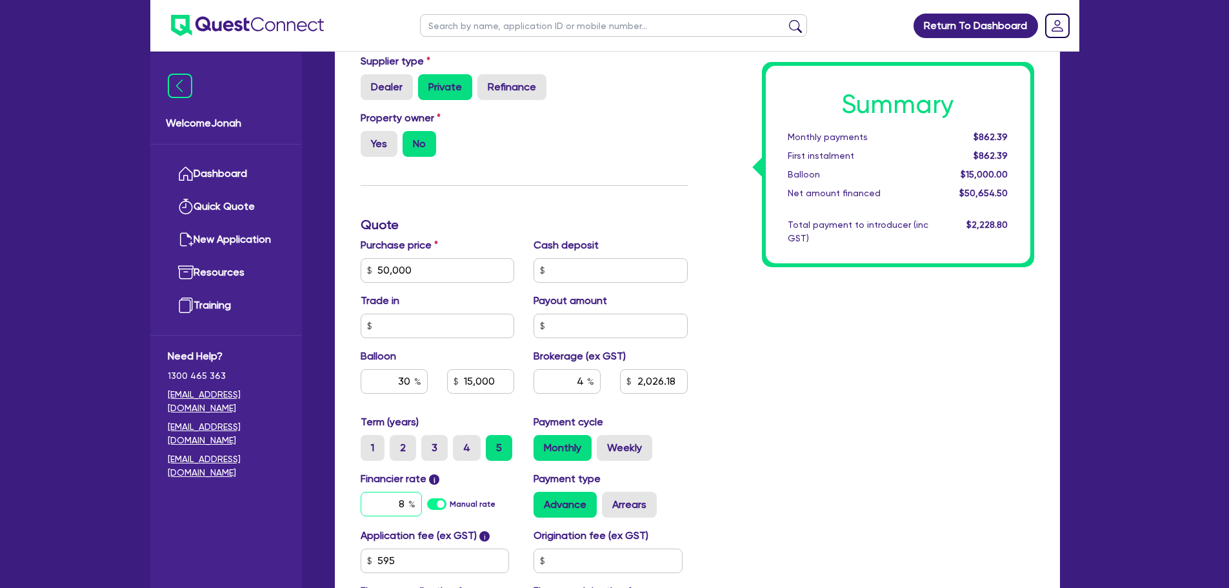
drag, startPoint x: 402, startPoint y: 504, endPoint x: 394, endPoint y: 505, distance: 7.8
click at [394, 505] on input "8" at bounding box center [391, 503] width 61 height 25
click at [811, 506] on div "Summary Monthly payments Calculating... First instalment Calculating... Balloon…" at bounding box center [870, 263] width 346 height 754
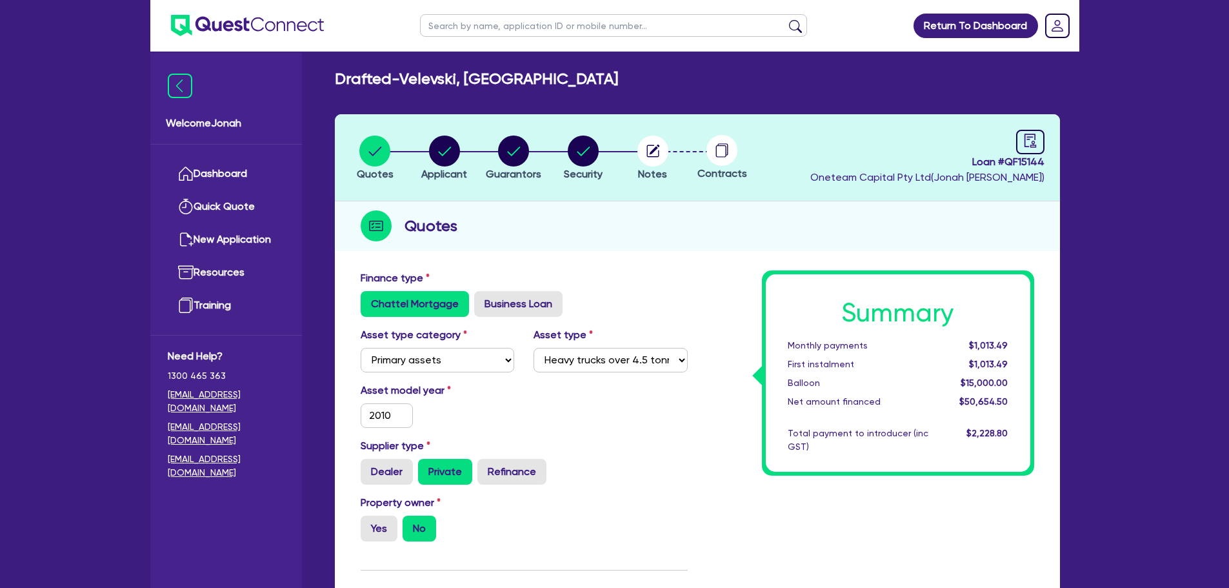
scroll to position [0, 0]
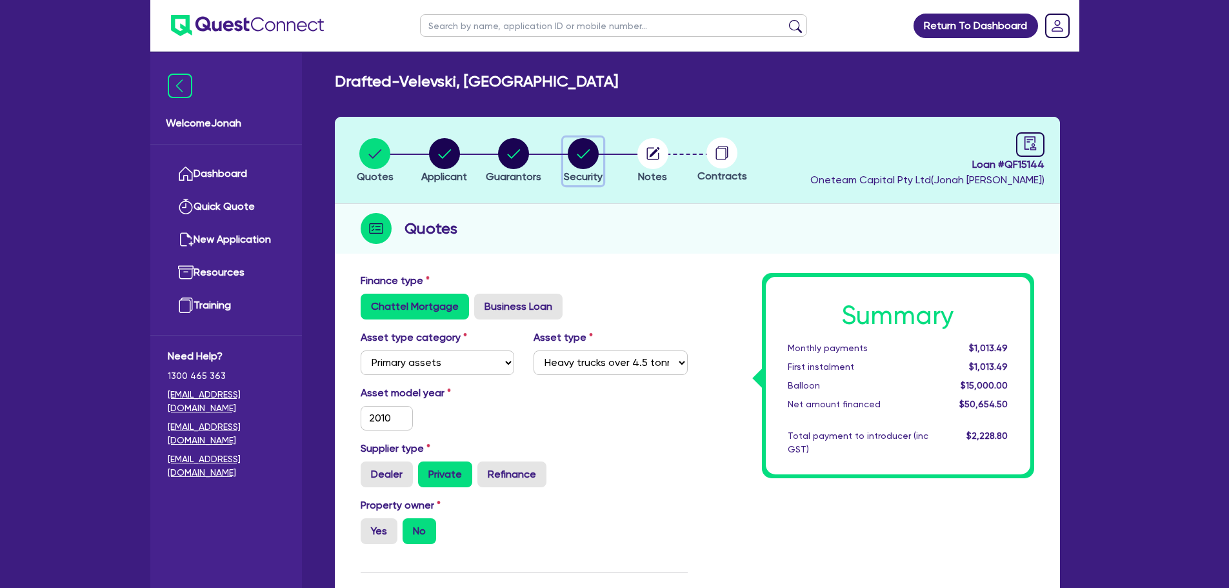
click at [596, 166] on icon "button" at bounding box center [583, 153] width 31 height 31
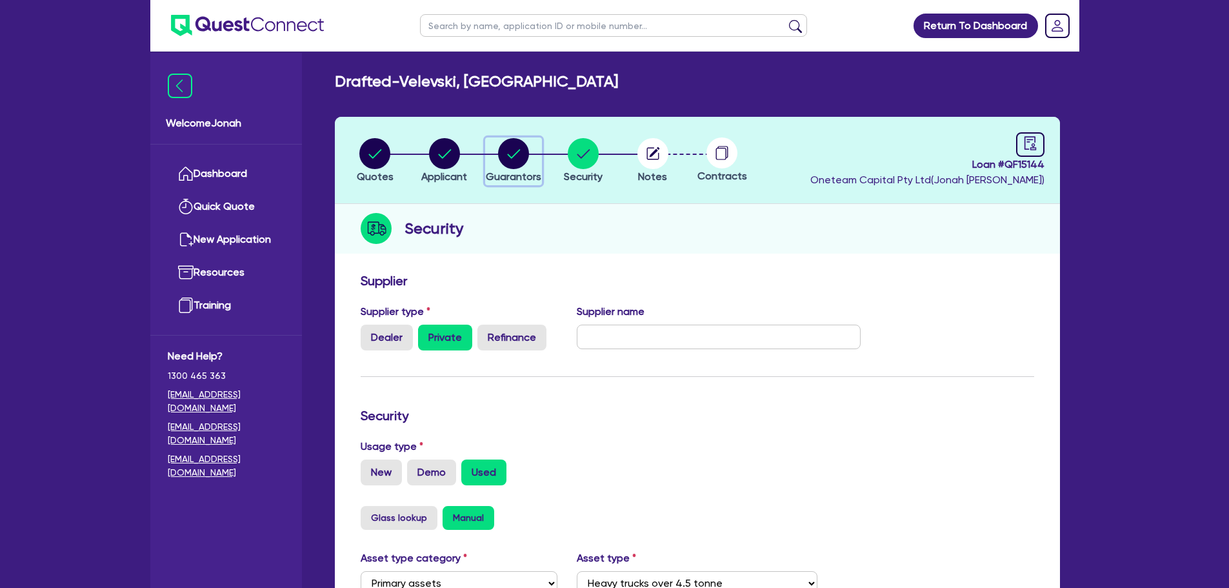
click at [526, 162] on circle "button" at bounding box center [513, 153] width 31 height 31
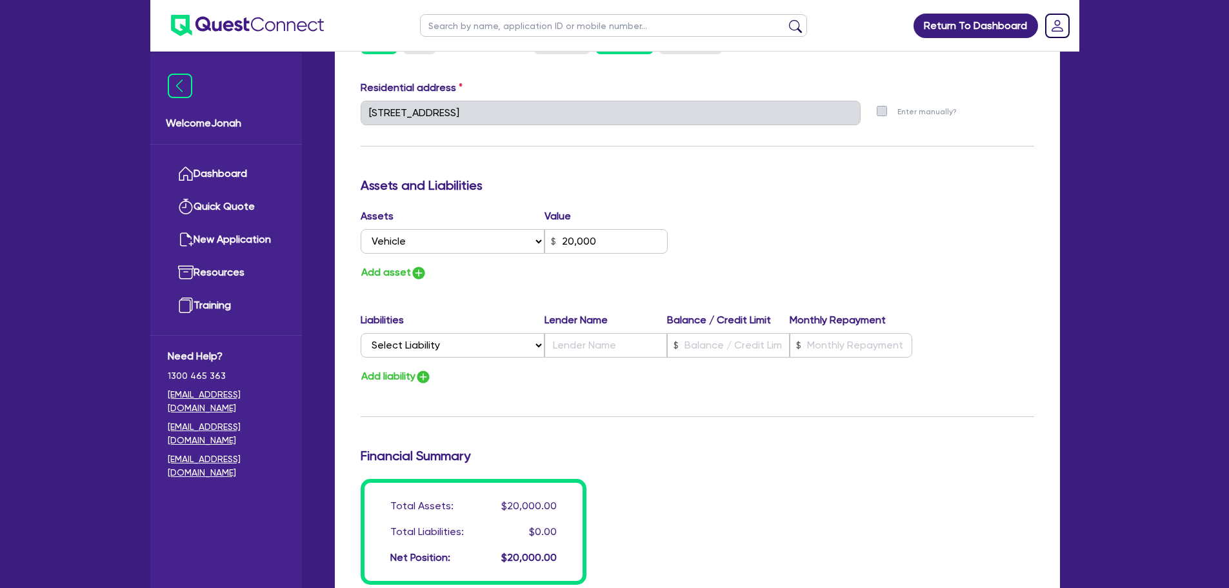
scroll to position [645, 0]
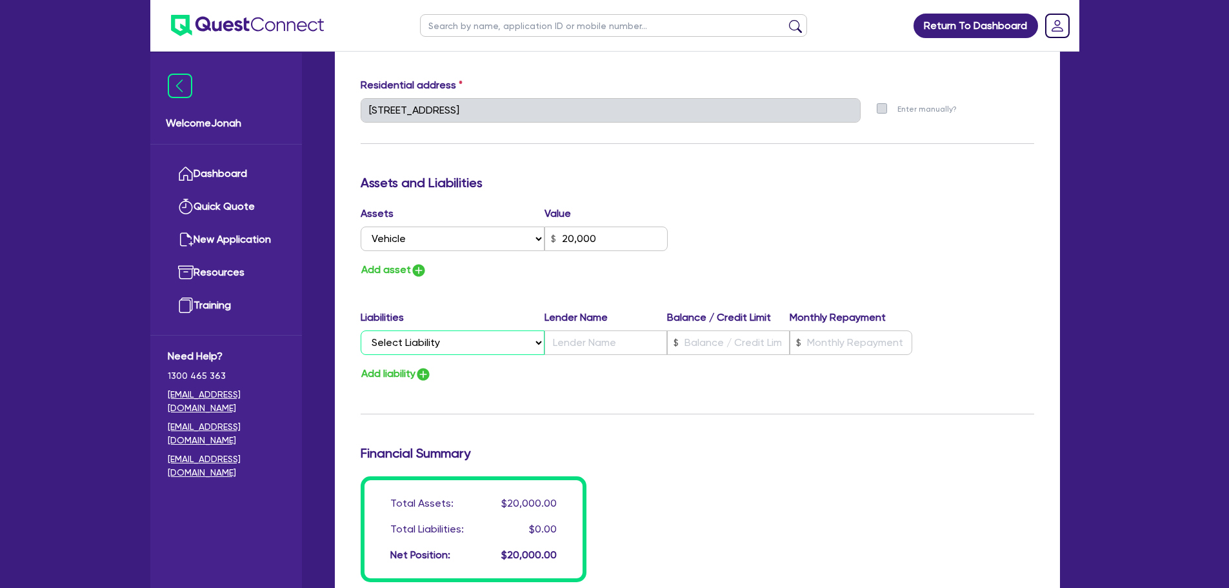
click at [500, 343] on select "Select Liability Credit card Mortgage Investment property loan Vehicle loan Tru…" at bounding box center [453, 342] width 184 height 25
click at [610, 397] on div "Update residential status for Director #1 Boarding is only acceptable when the …" at bounding box center [697, 105] width 673 height 954
click at [731, 342] on input "text" at bounding box center [728, 342] width 123 height 25
click at [475, 344] on select "Select Liability Credit card Mortgage Investment property loan Vehicle loan Tru…" at bounding box center [453, 342] width 184 height 25
click at [361, 330] on select "Select Liability Credit card Mortgage Investment property loan Vehicle loan Tru…" at bounding box center [453, 342] width 184 height 25
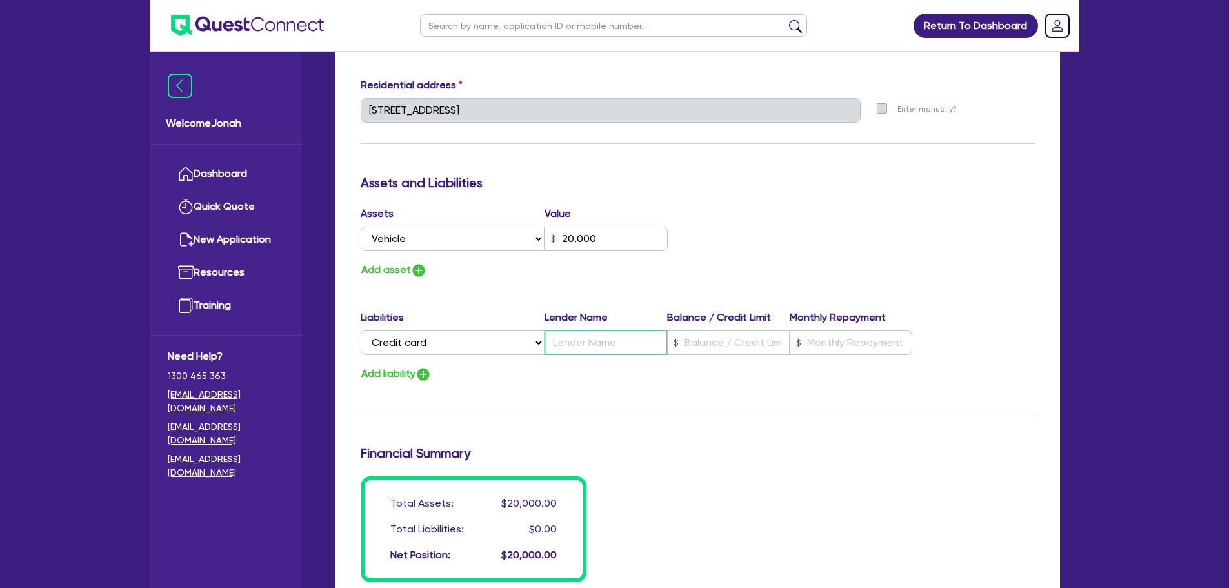
click at [593, 335] on input "text" at bounding box center [605, 342] width 123 height 25
